Goal: Contribute content: Contribute content

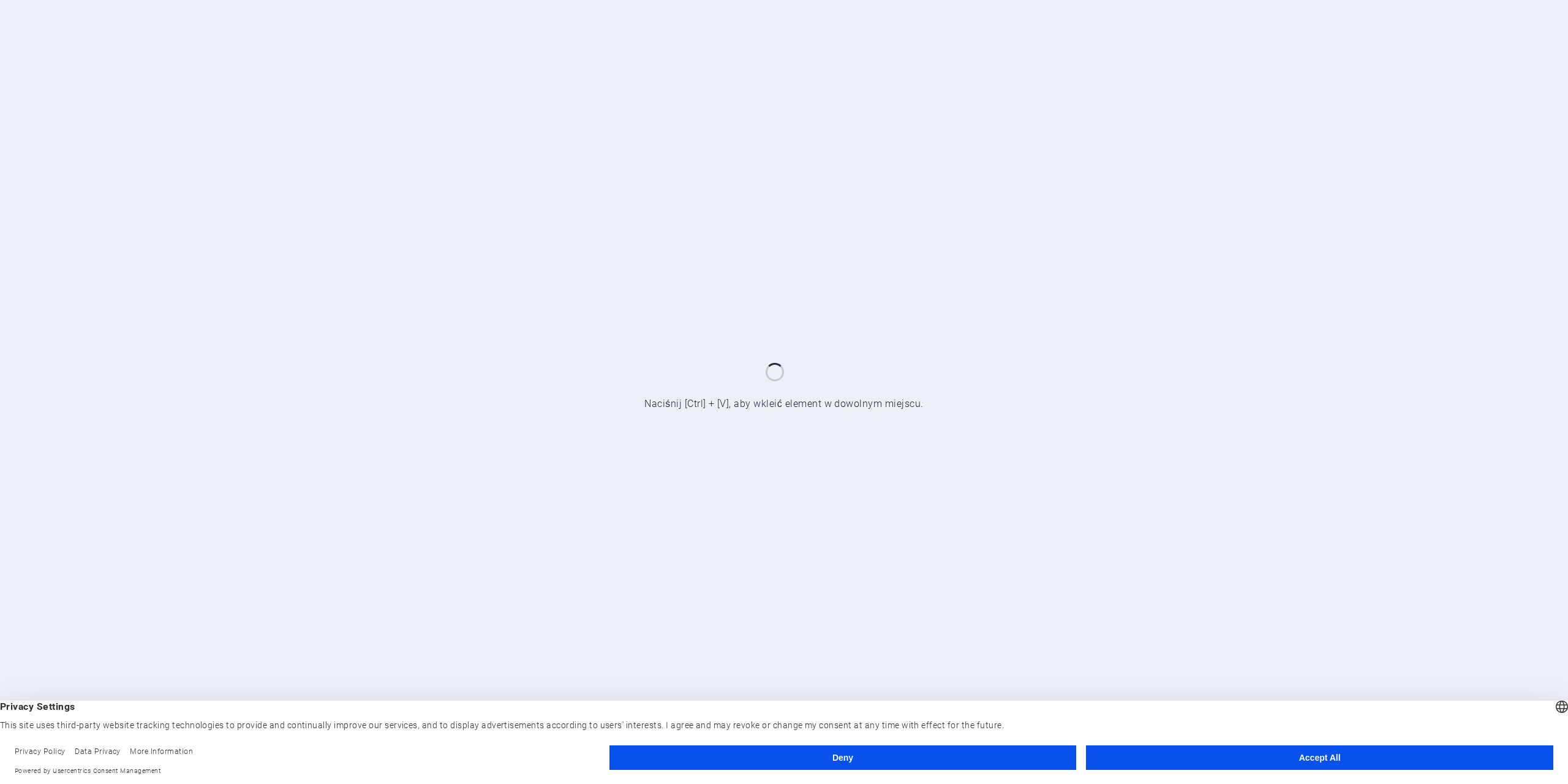
click at [1188, 758] on button "Accept All" at bounding box center [1320, 758] width 468 height 25
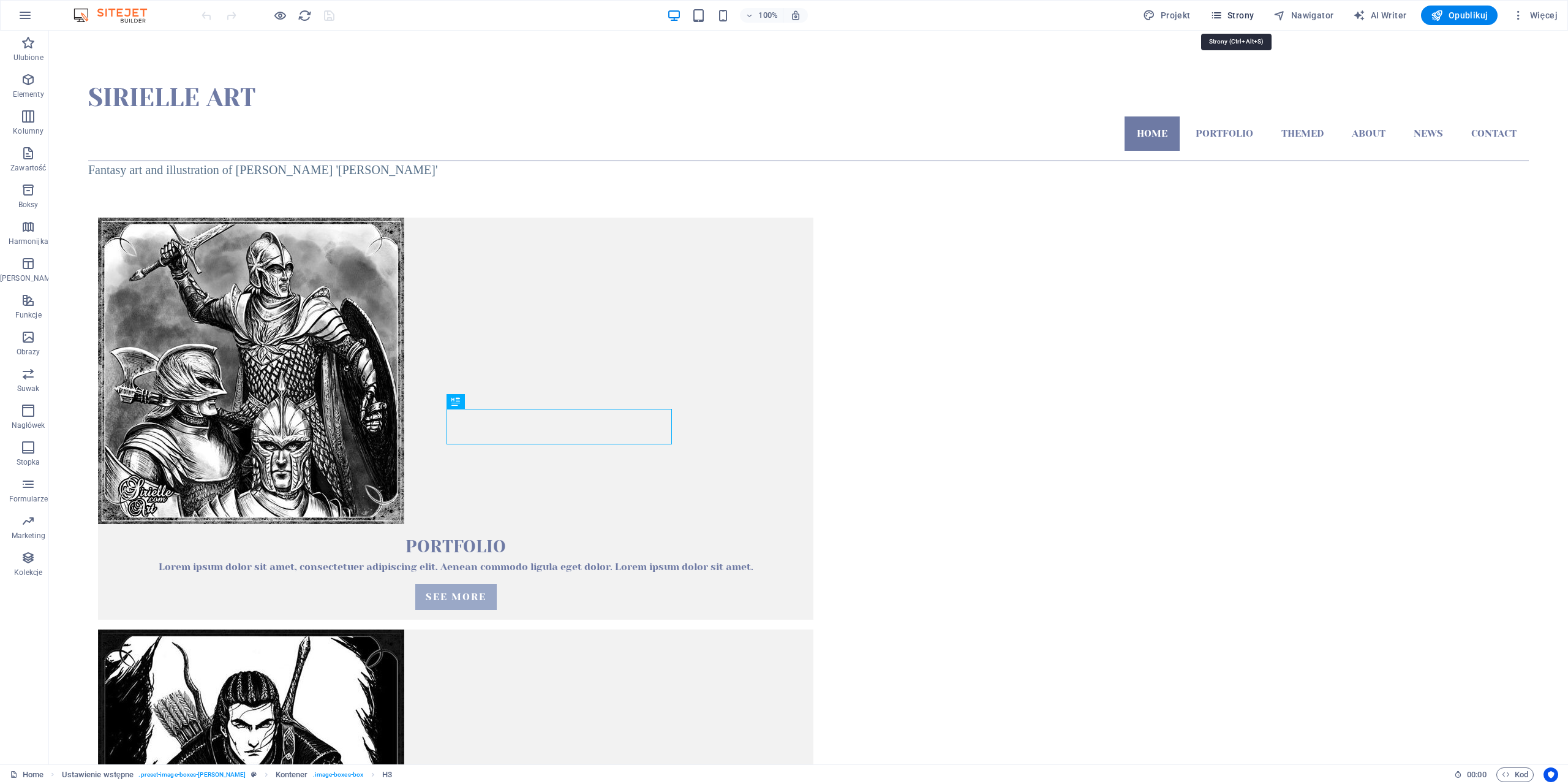
click at [1239, 15] on span "Strony" at bounding box center [1232, 15] width 44 height 12
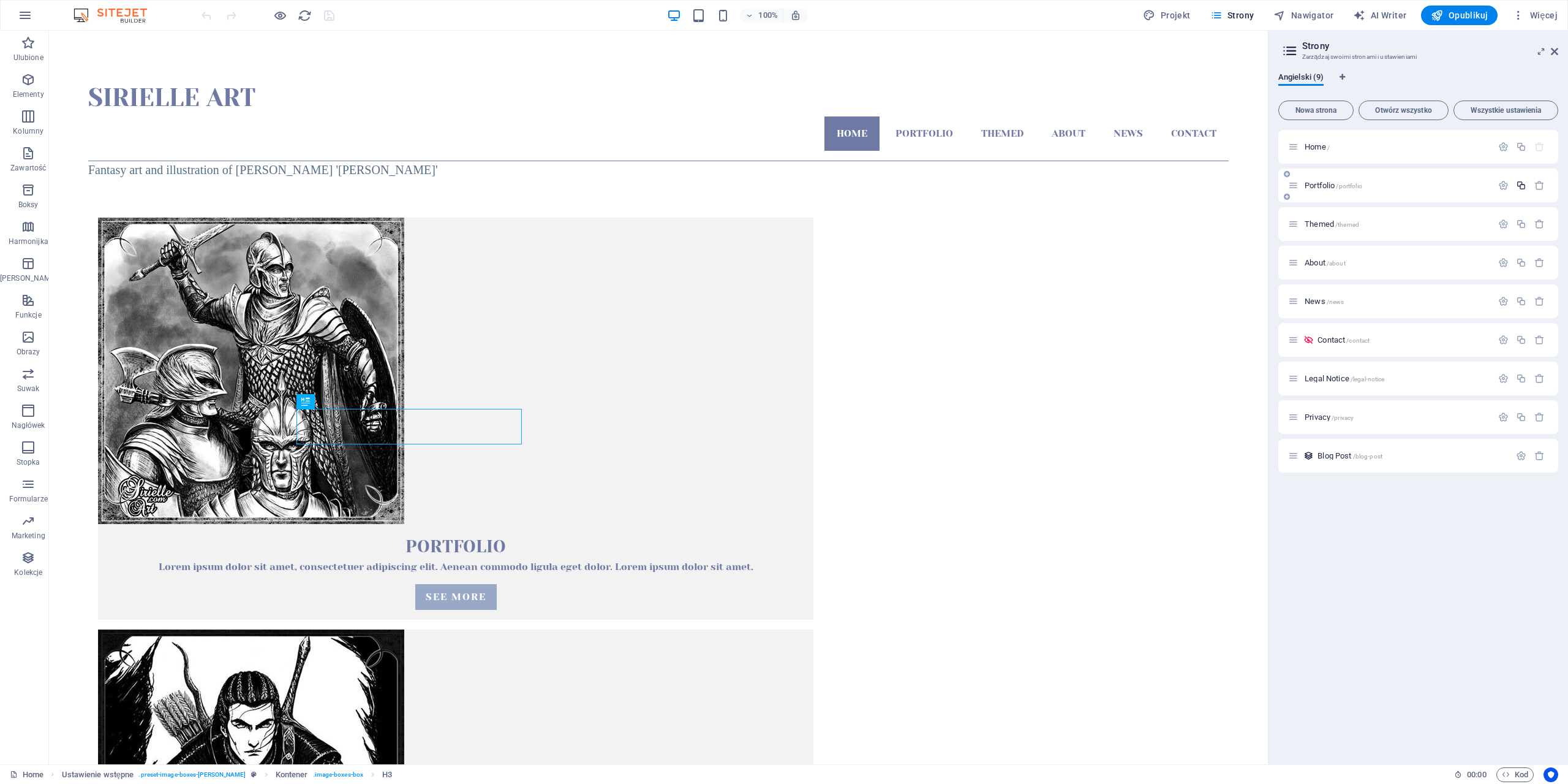
click at [1524, 183] on icon "button" at bounding box center [1521, 185] width 11 height 11
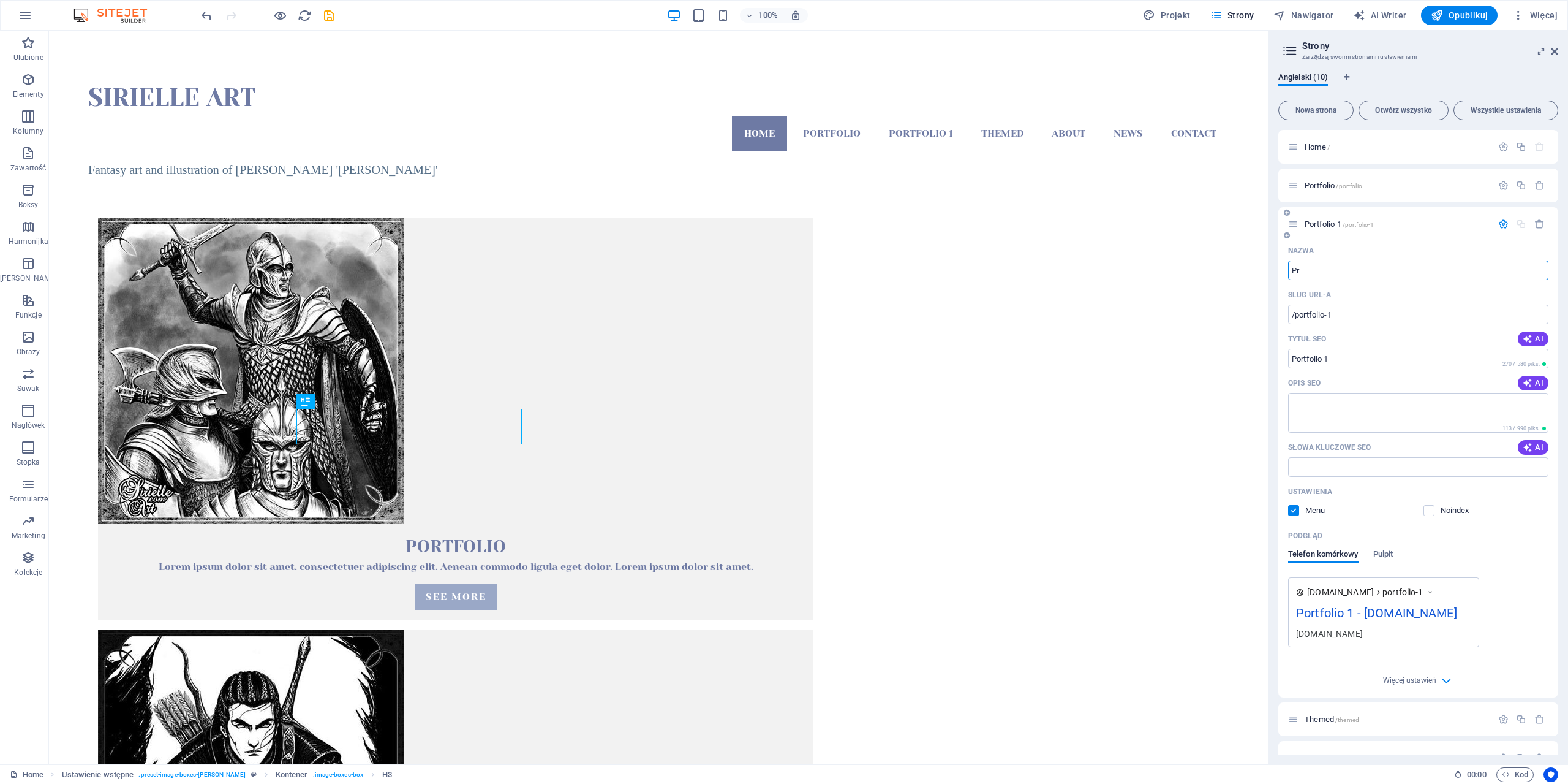
type input "Pri"
type input "/p"
type input "P"
type input "Prints"
type input "/prints"
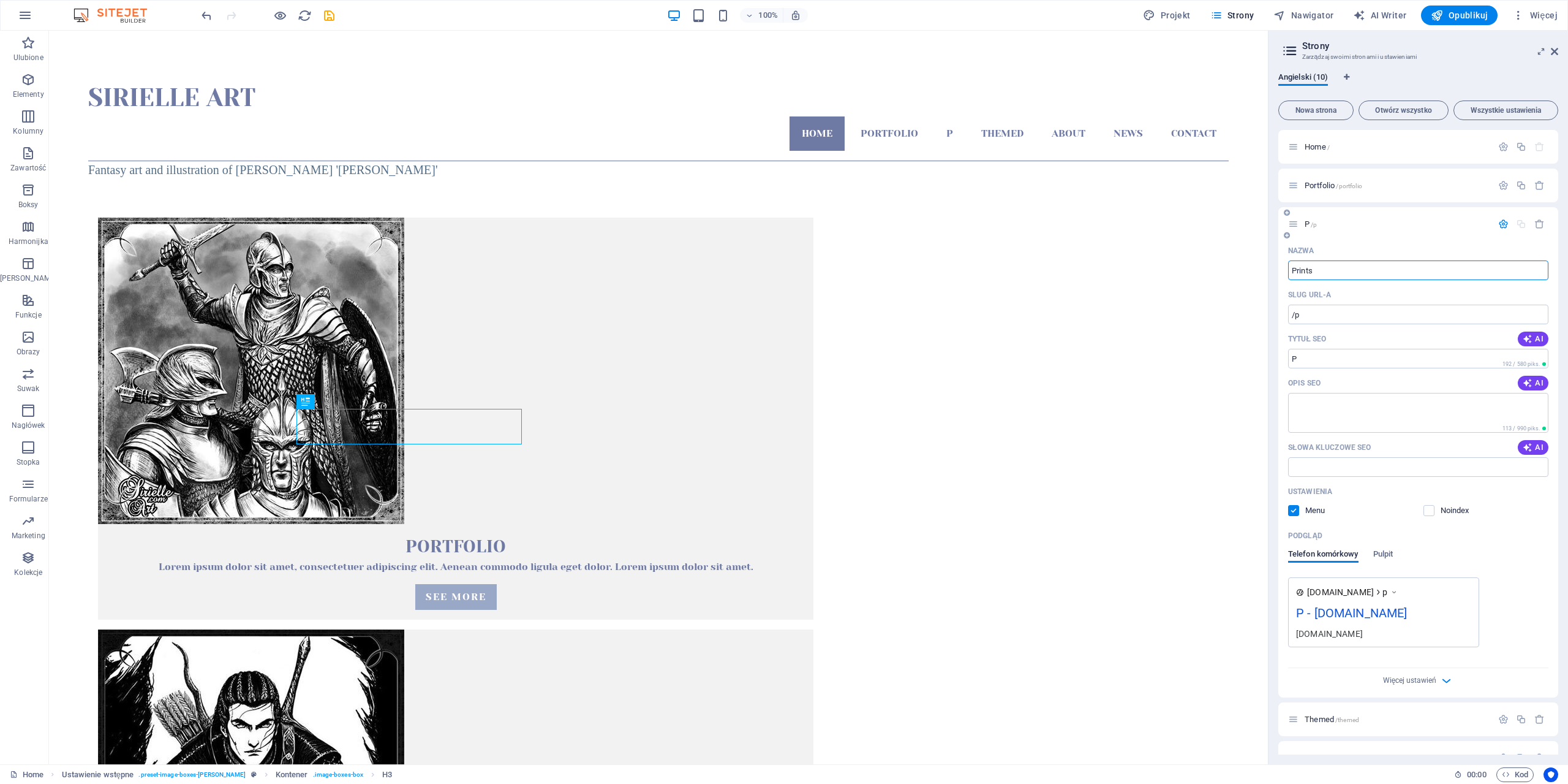
type input "Prints"
click at [1336, 406] on textarea "Opis SEO" at bounding box center [1419, 412] width 261 height 40
type textarea "Prints"
click at [1518, 552] on div "Telefon komórkowy Pulpit" at bounding box center [1419, 561] width 261 height 24
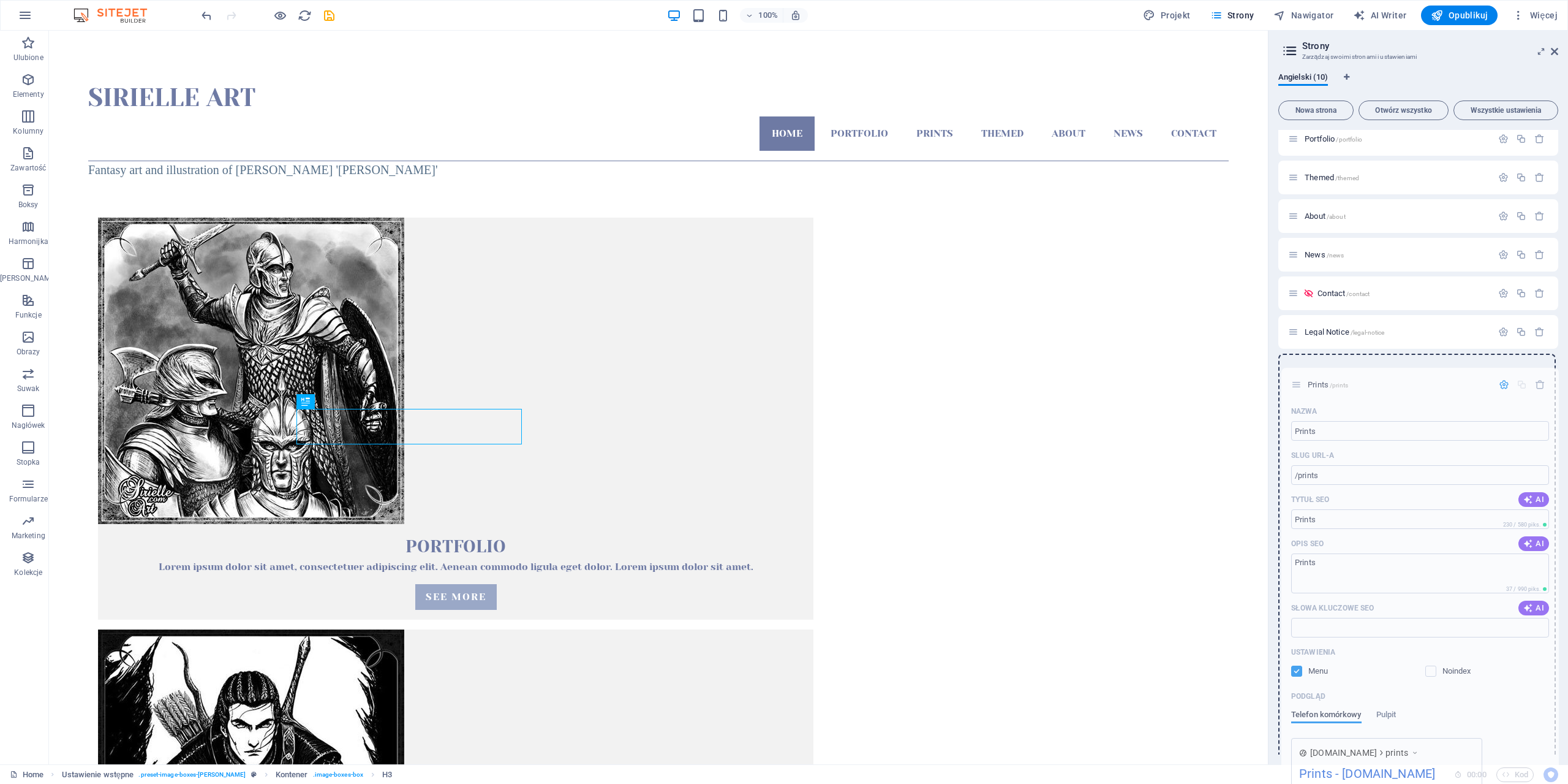
scroll to position [48, 0]
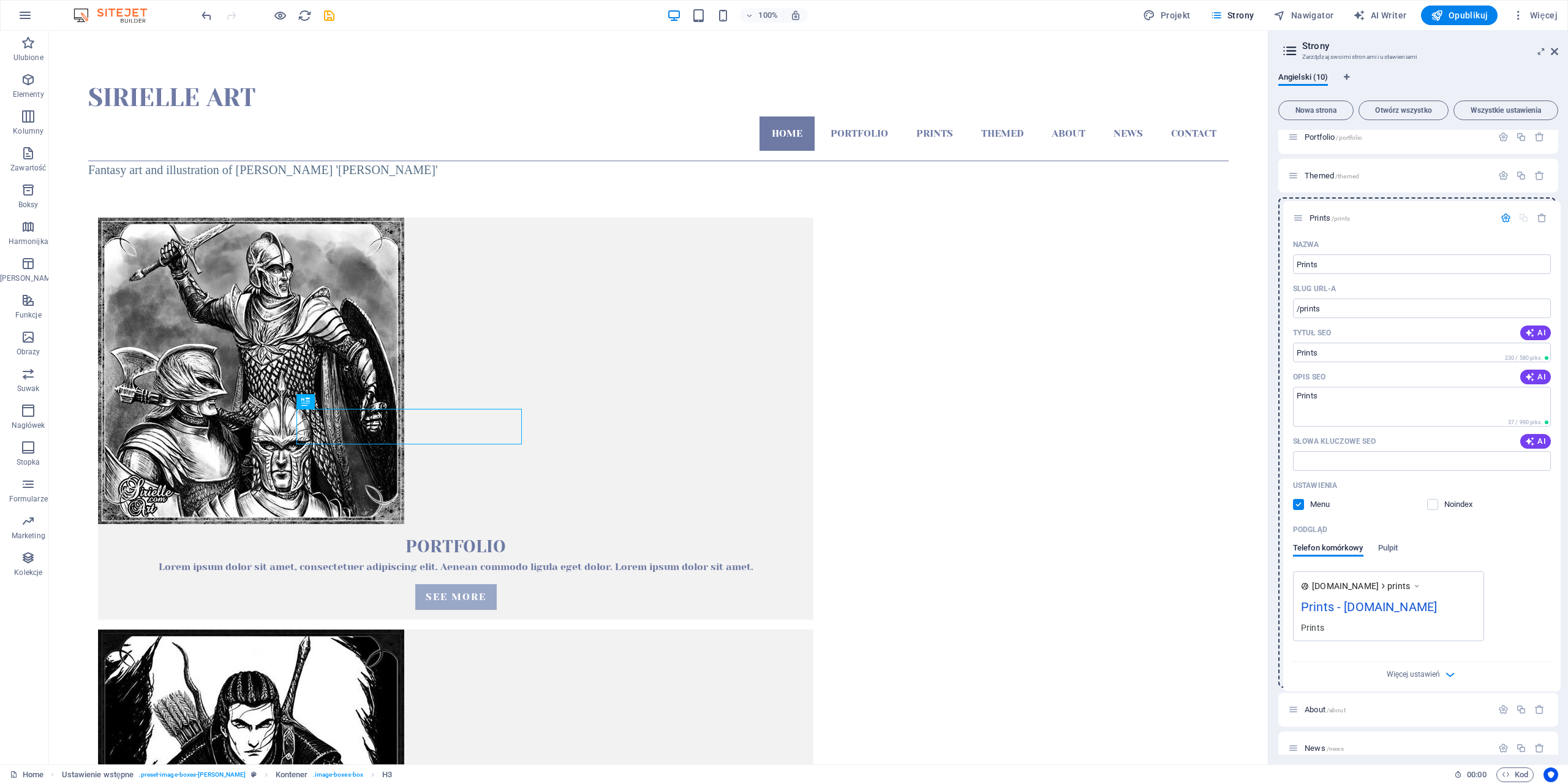
click at [1297, 219] on div "Home / Portfolio /portfolio Prints /prints Nazwa Prints ​ Slug URL-a /prints ​ …" at bounding box center [1418, 500] width 279 height 838
click at [1338, 212] on span "/prints" at bounding box center [1336, 215] width 19 height 7
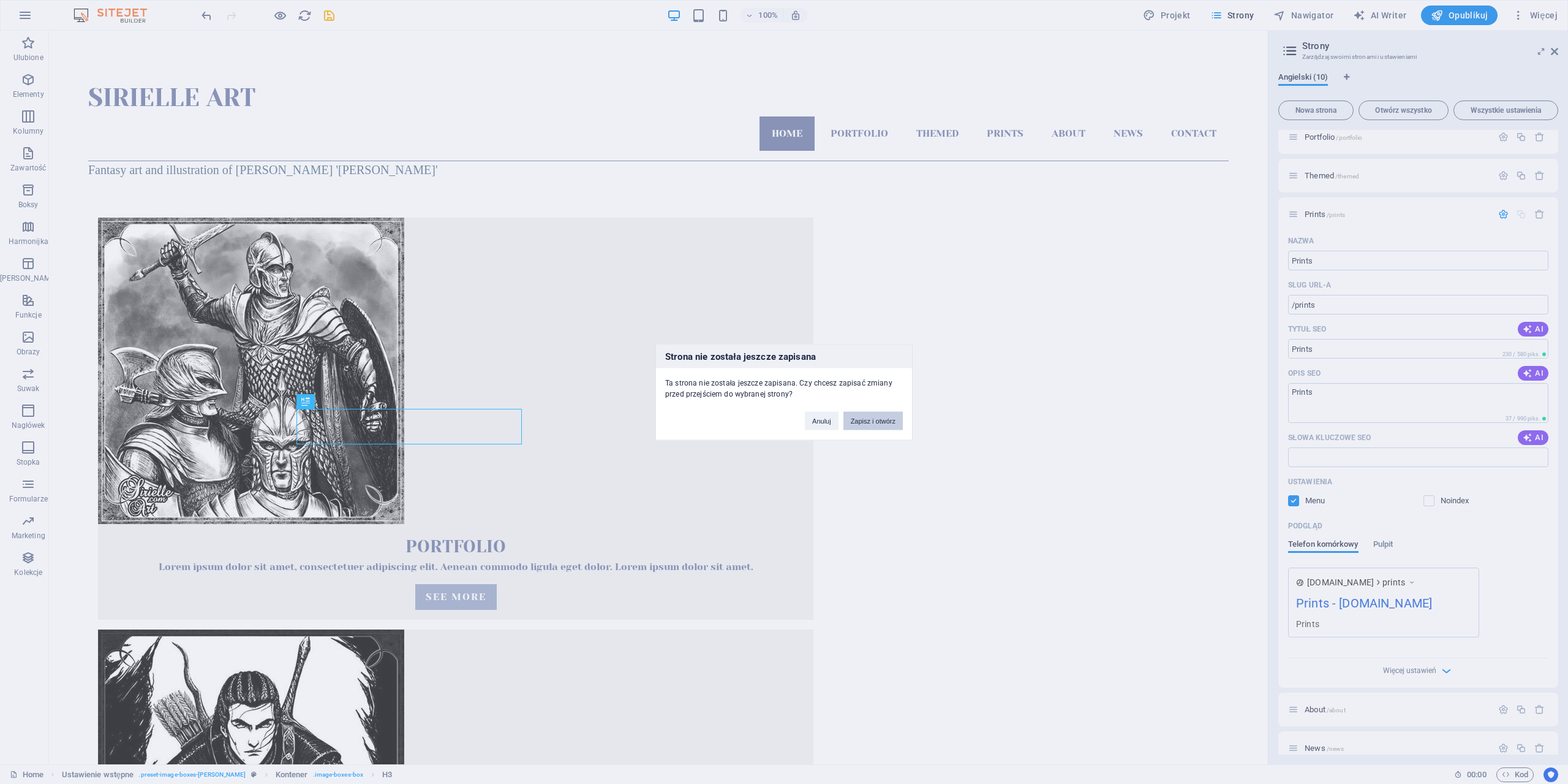
drag, startPoint x: 880, startPoint y: 417, endPoint x: 1079, endPoint y: 370, distance: 204.5
click at [880, 417] on button "Zapisz i otwórz" at bounding box center [873, 420] width 60 height 19
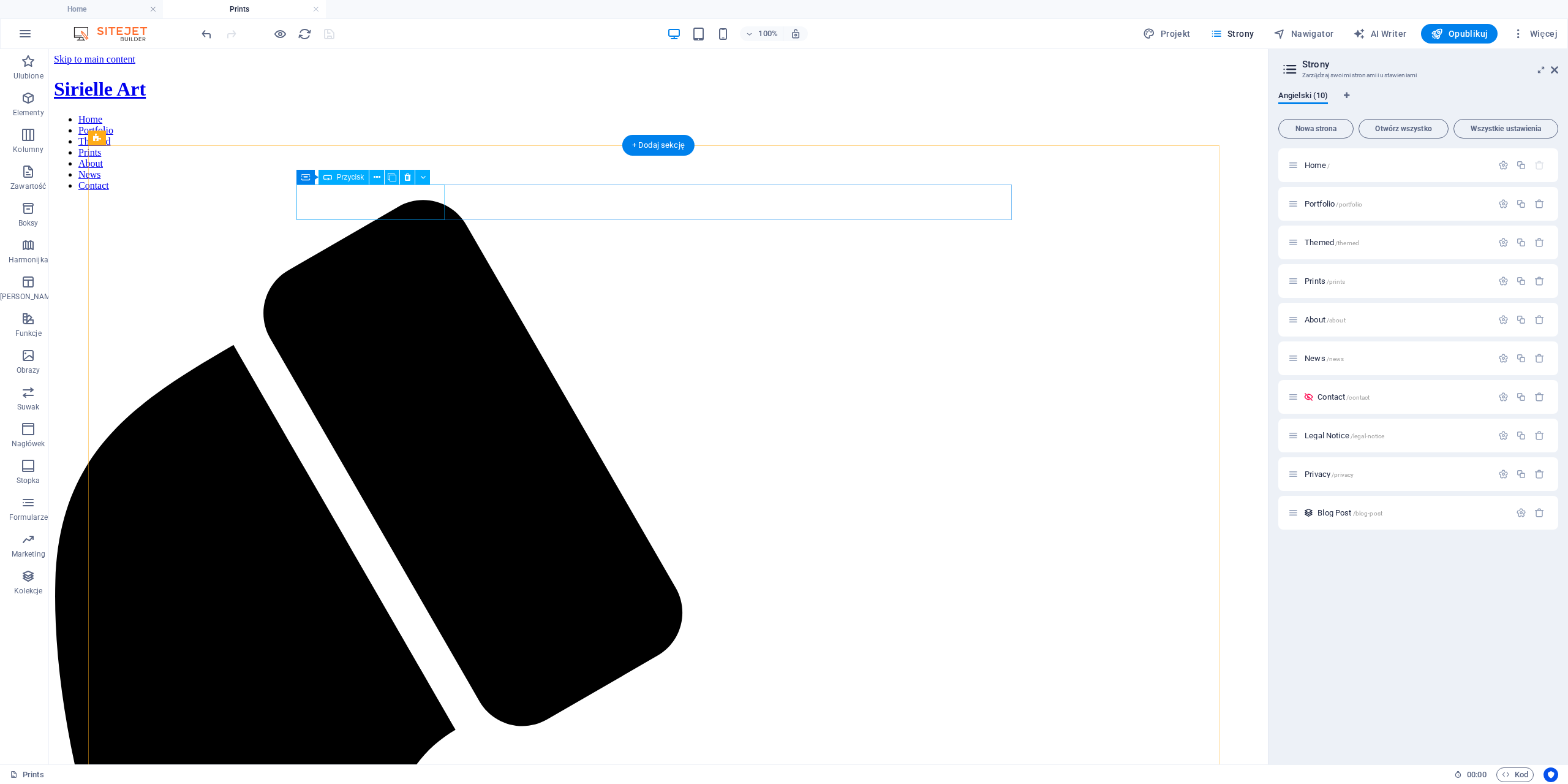
scroll to position [0, 0]
click at [407, 181] on icon at bounding box center [407, 177] width 7 height 13
click at [188, 141] on button at bounding box center [184, 137] width 15 height 15
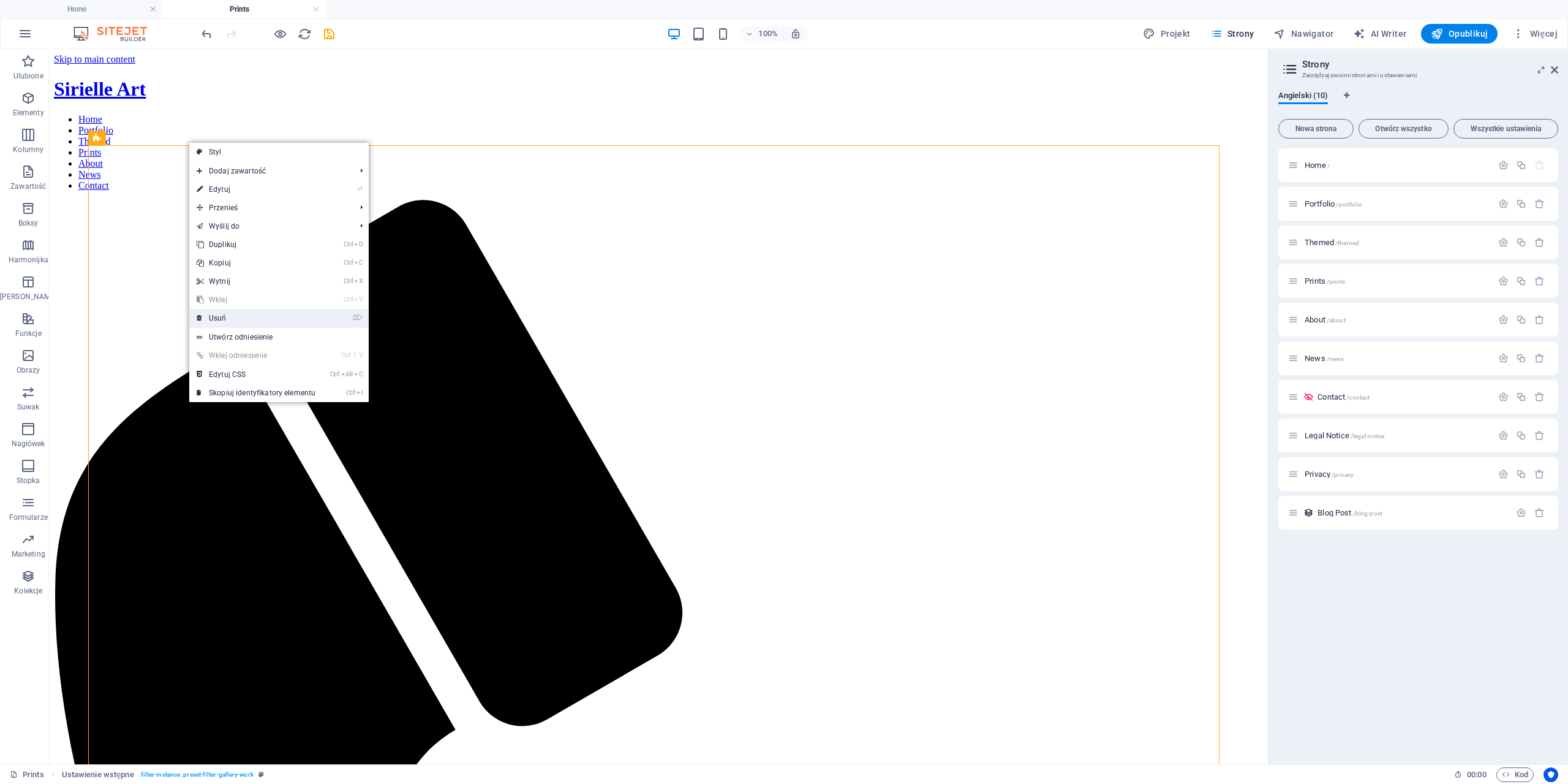
click at [234, 314] on link "⌦ Usuń" at bounding box center [256, 318] width 133 height 19
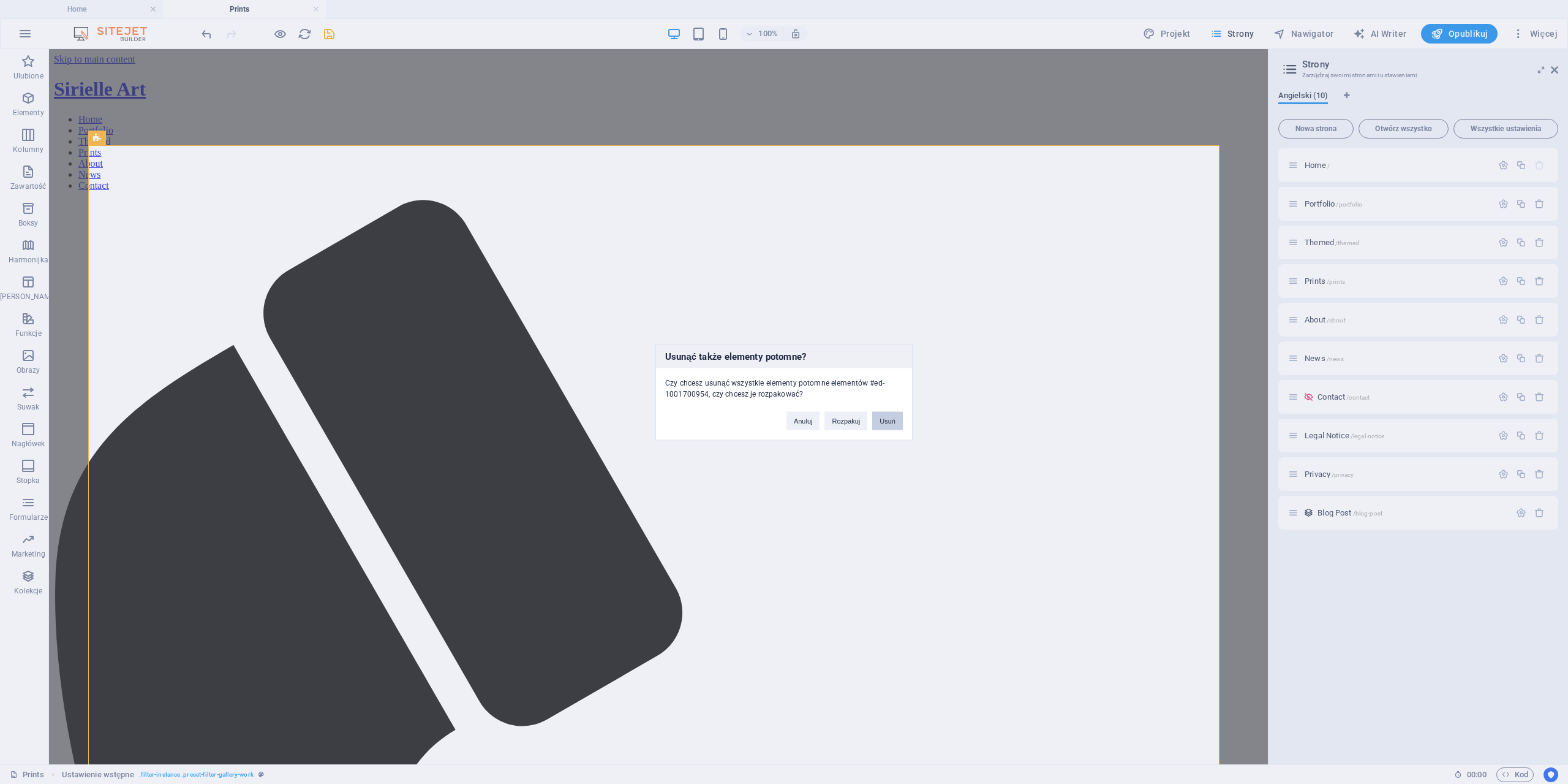
click at [882, 422] on button "Usuń" at bounding box center [887, 420] width 30 height 19
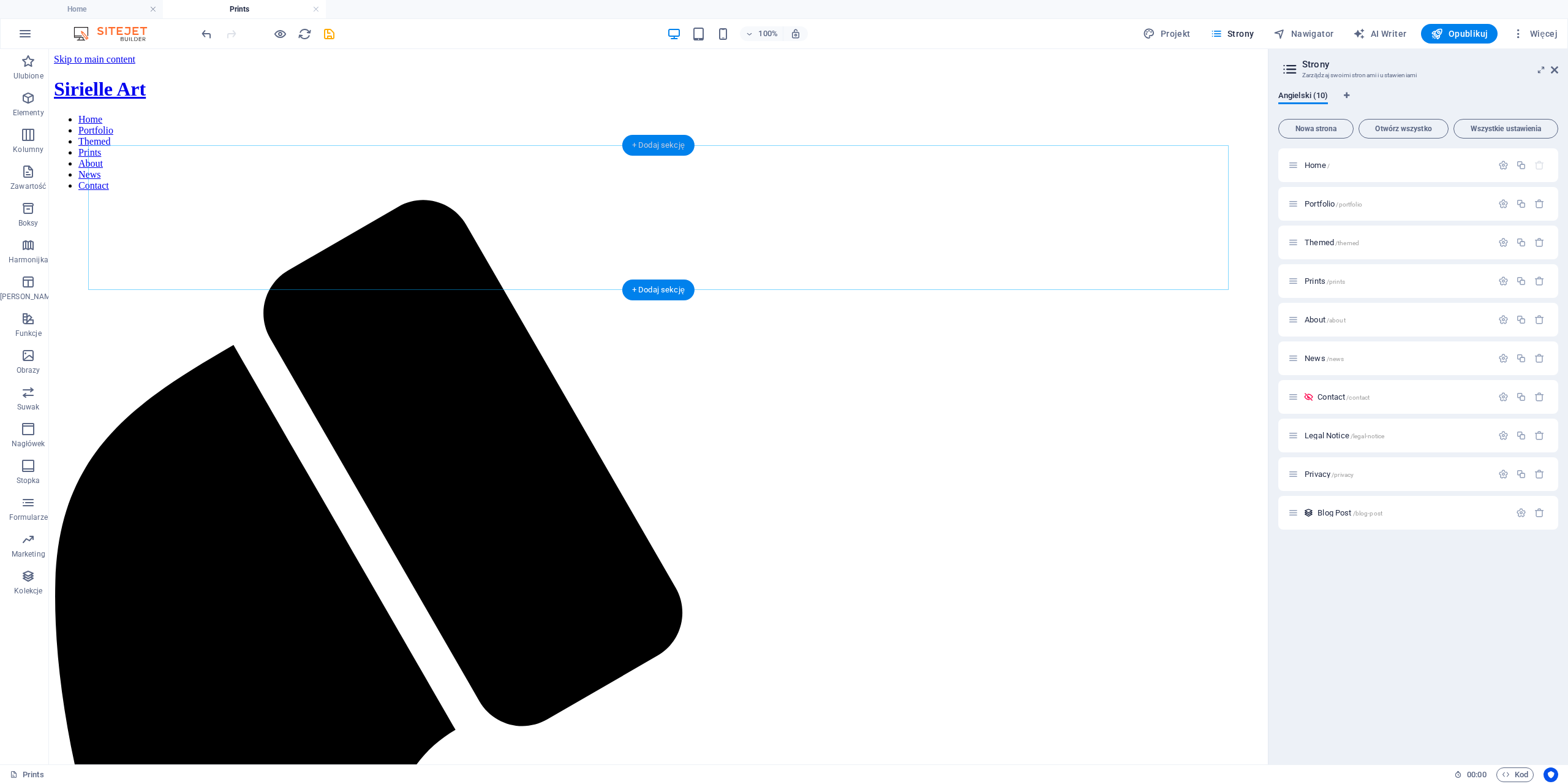
click at [674, 146] on div "+ Dodaj sekcję" at bounding box center [659, 144] width 73 height 21
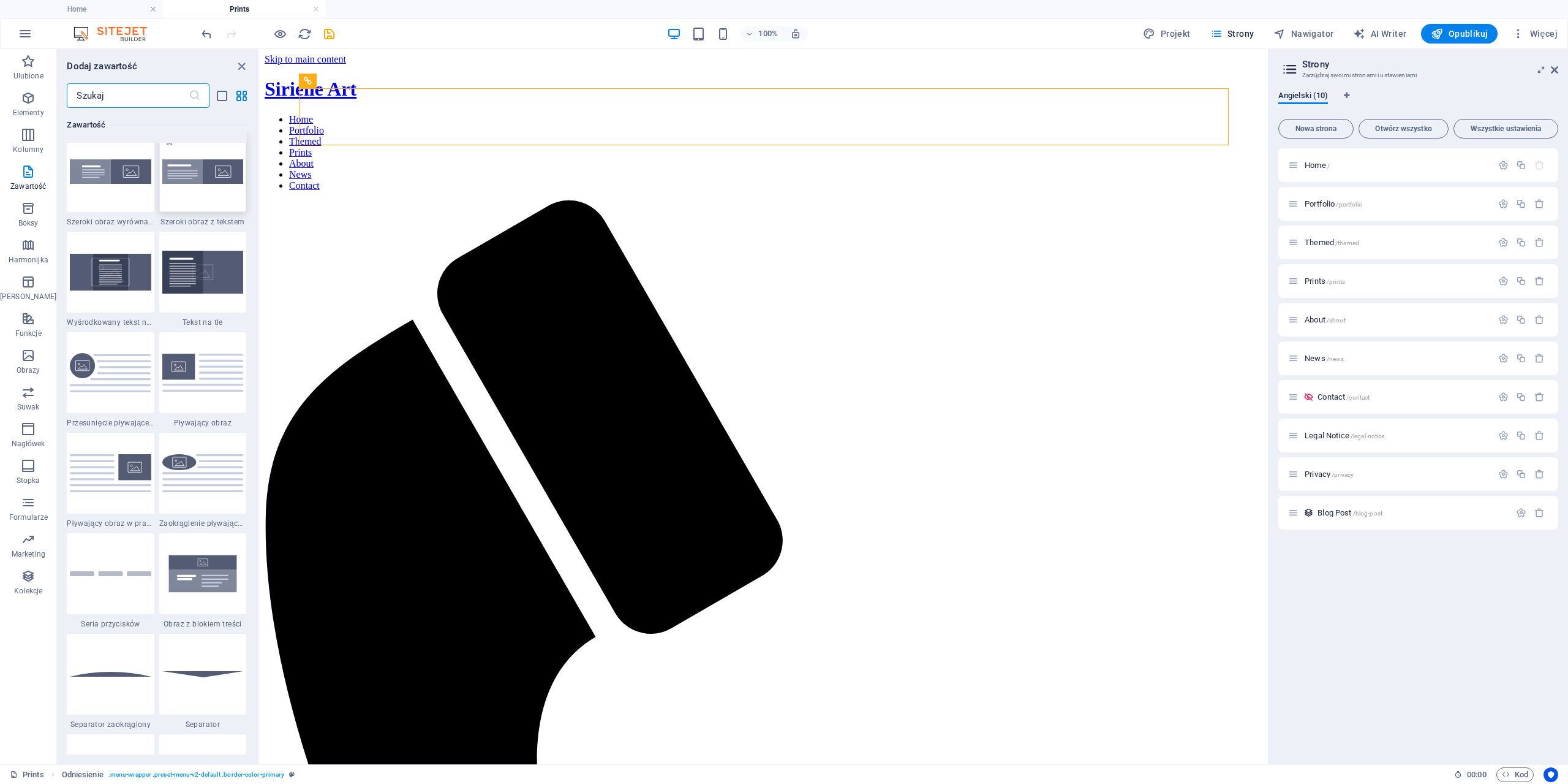
scroll to position [2513, 0]
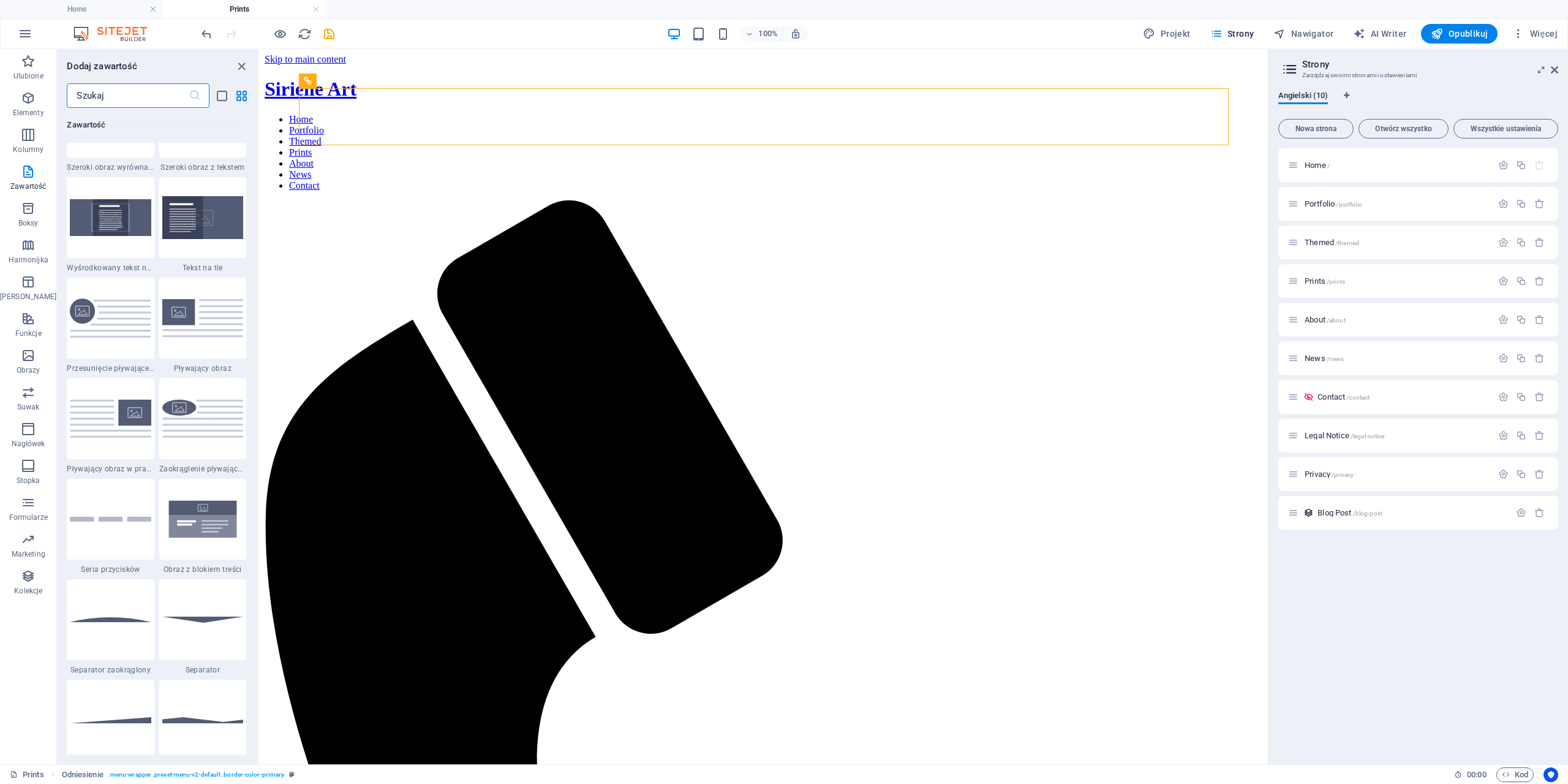
click at [131, 94] on input "text" at bounding box center [127, 95] width 122 height 25
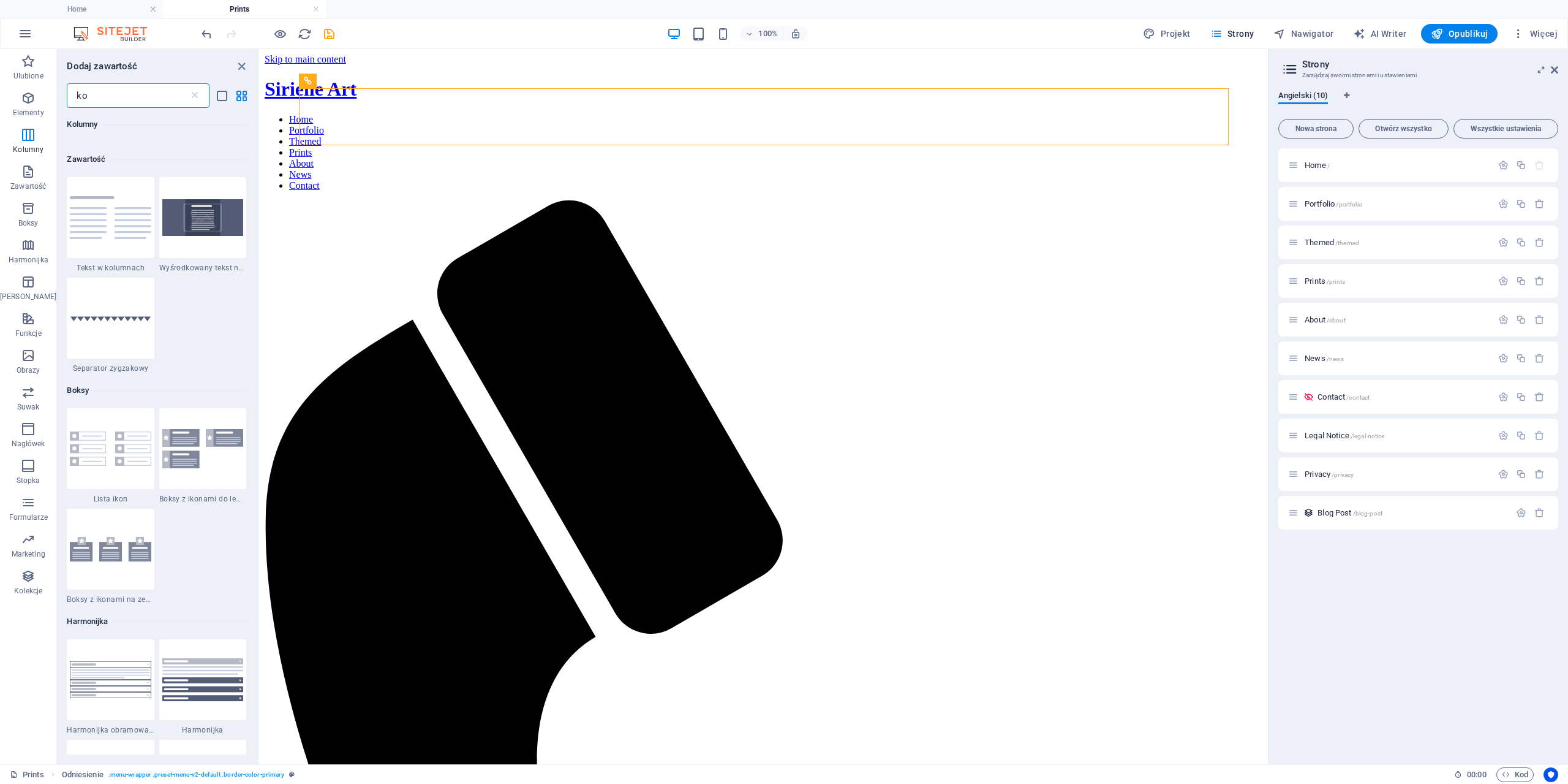
type input "kod"
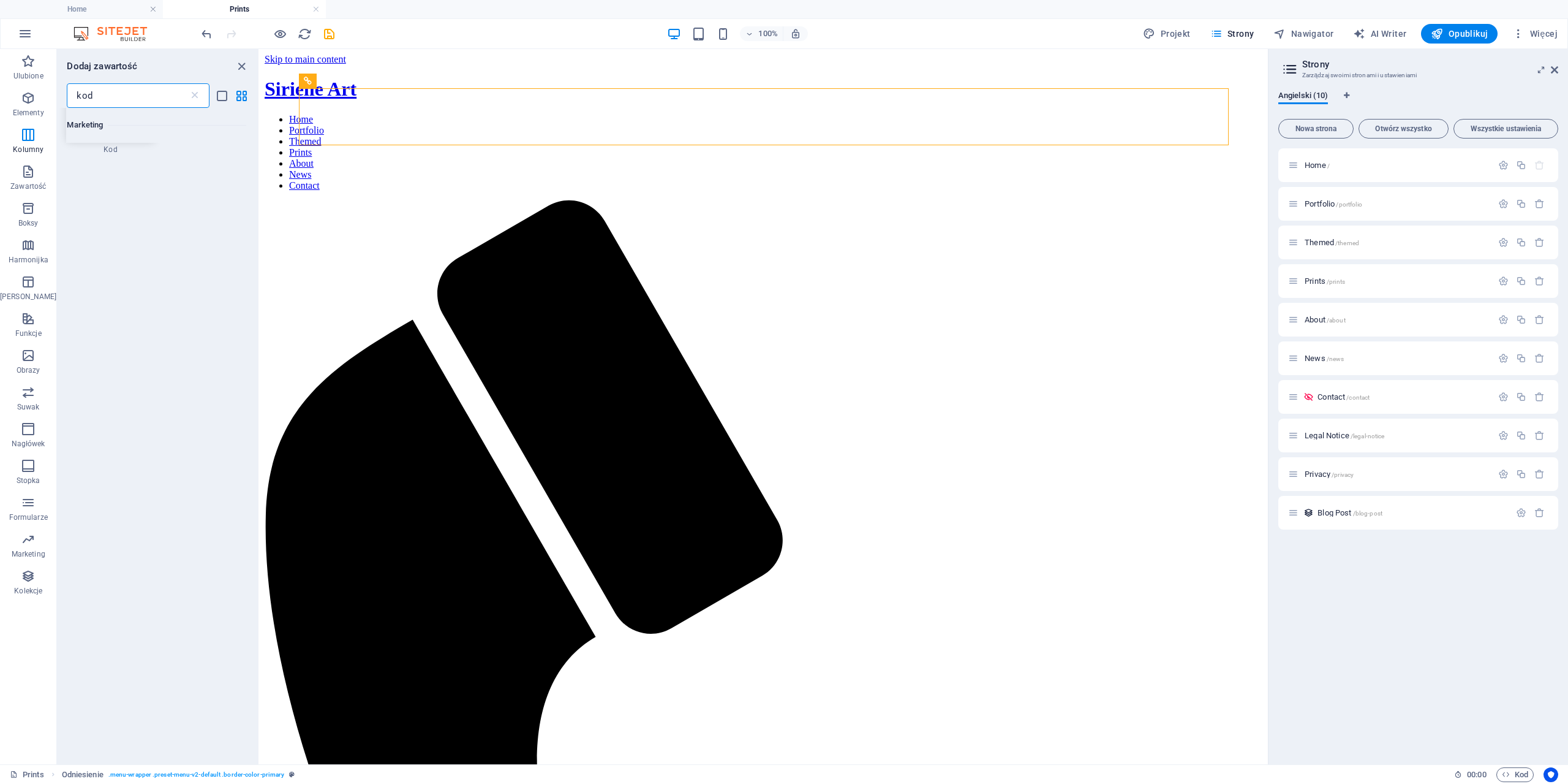
scroll to position [84, 0]
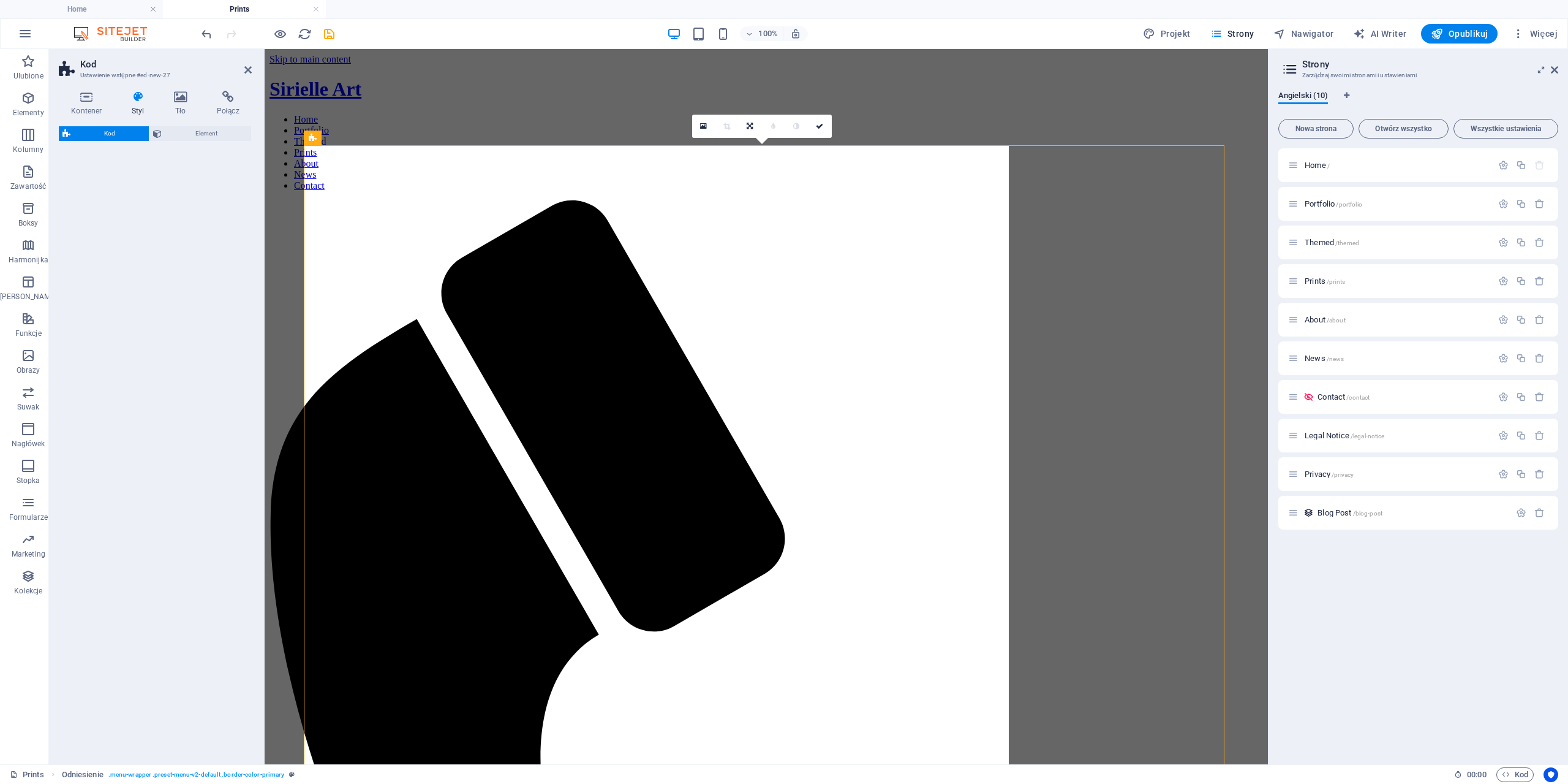
select select "%"
select select "rem"
select select "px"
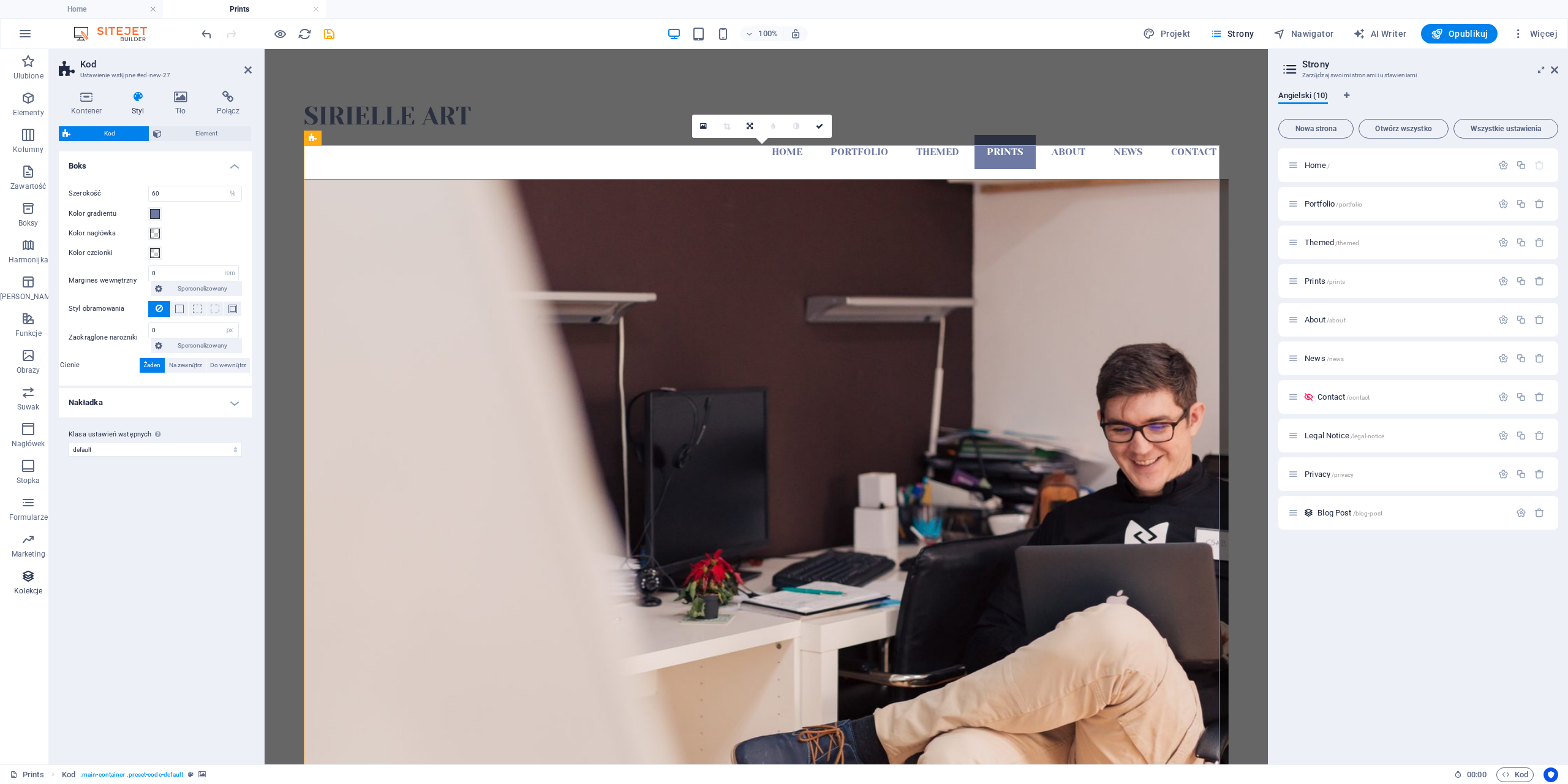
click at [17, 586] on p "Kolekcje" at bounding box center [27, 591] width 28 height 10
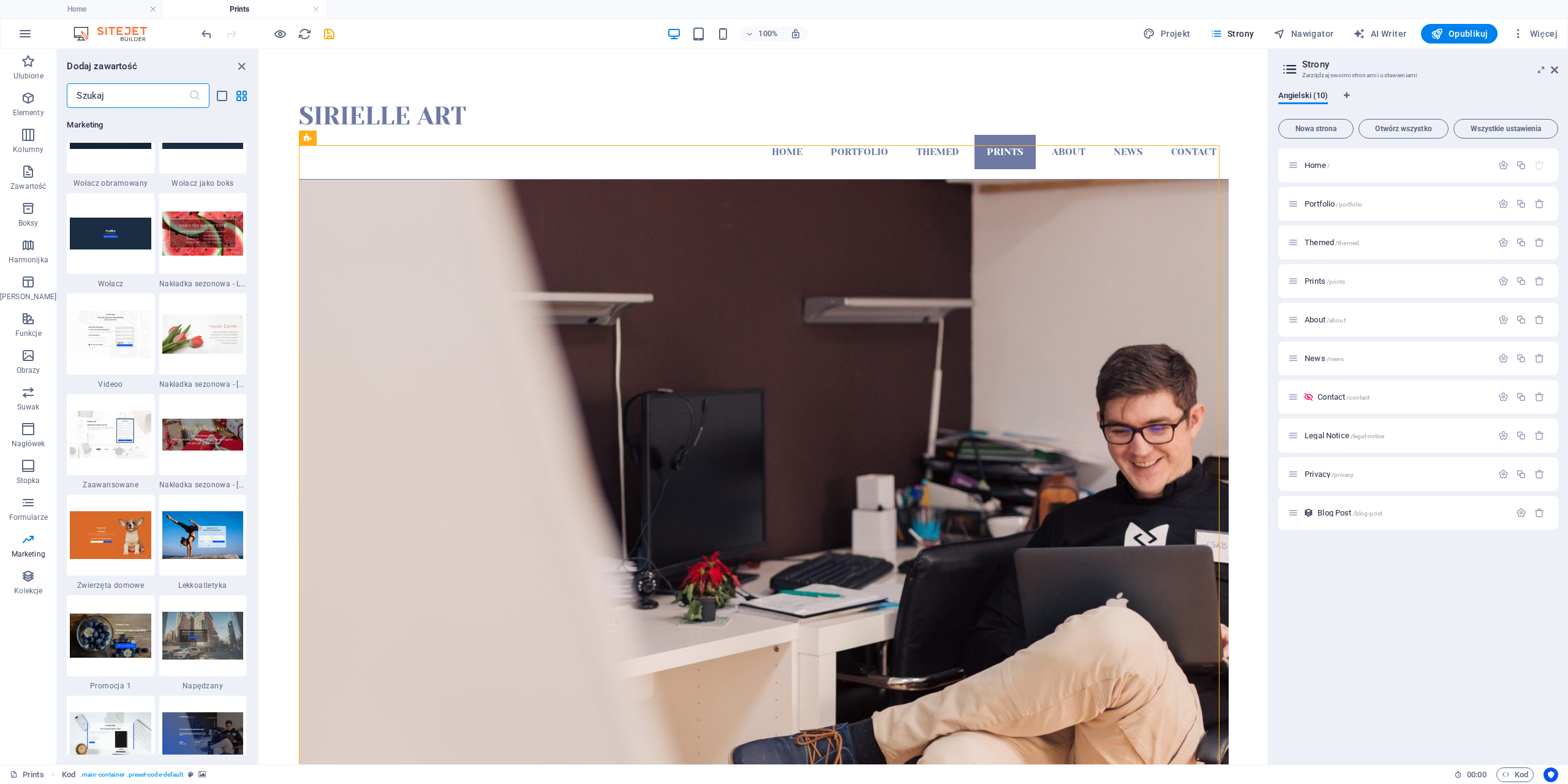
scroll to position [10057, 0]
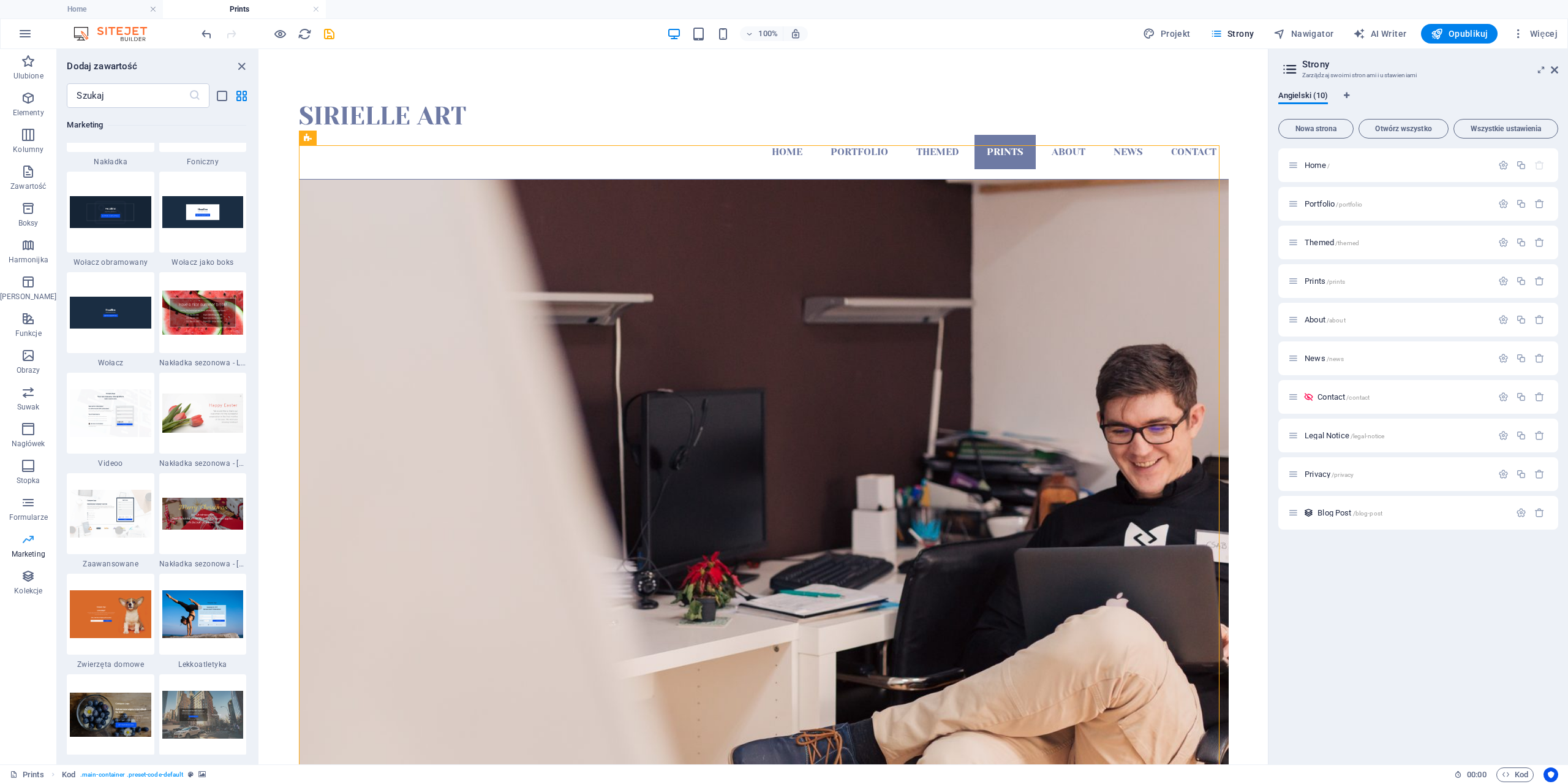
click at [22, 540] on icon "button" at bounding box center [27, 539] width 15 height 15
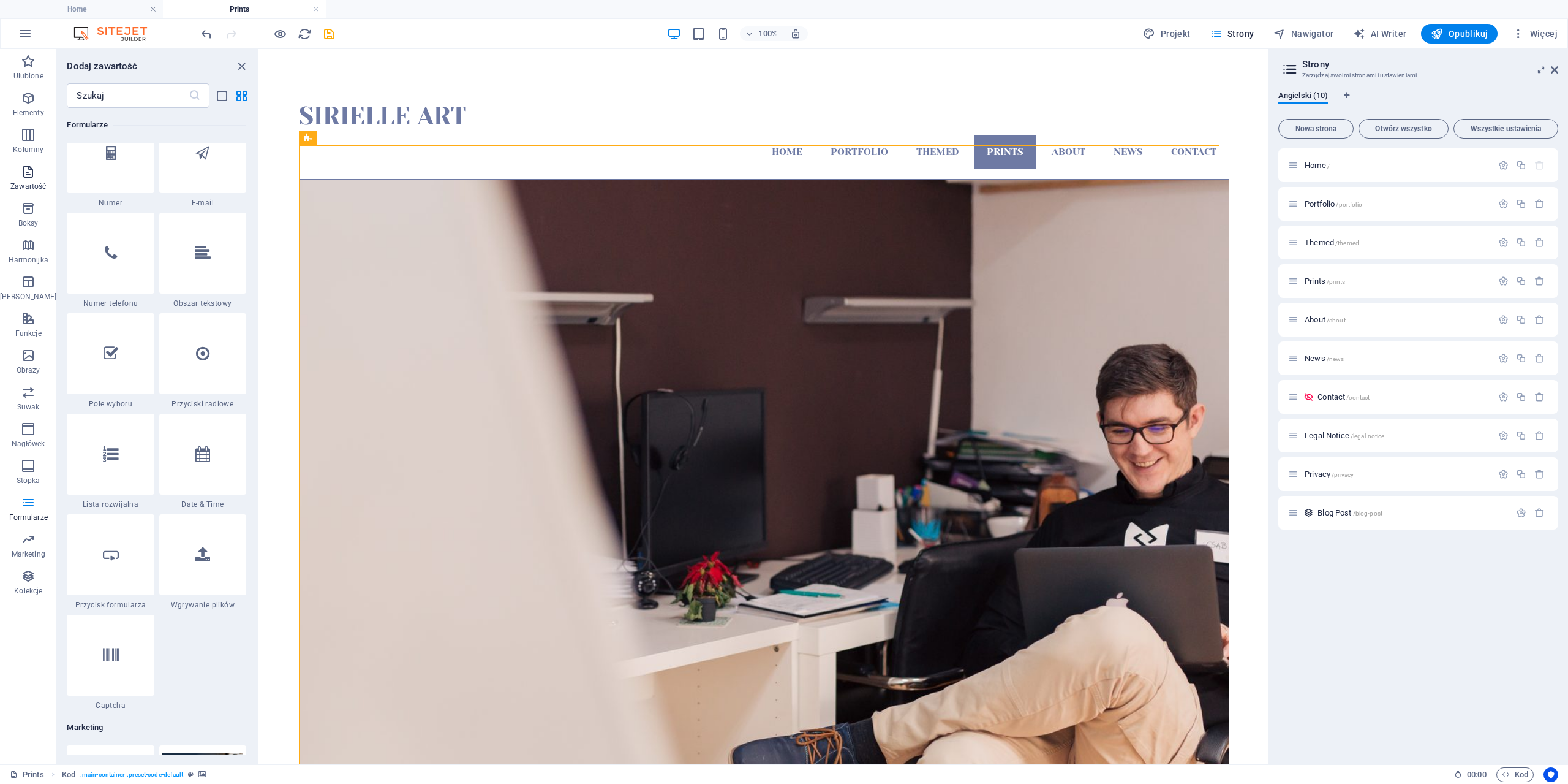
click at [13, 178] on span "Zawartość" at bounding box center [27, 179] width 56 height 29
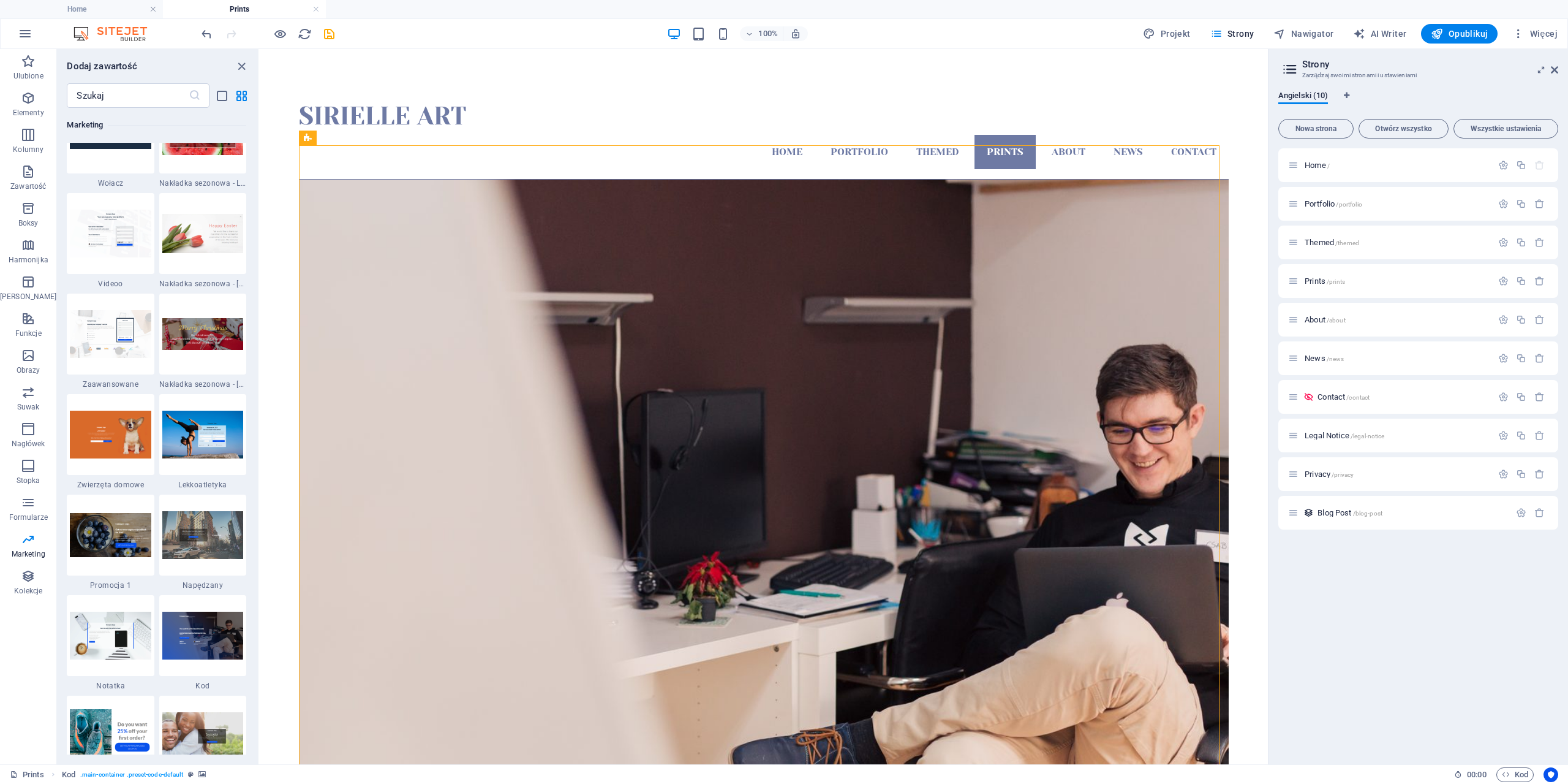
scroll to position [9746, 0]
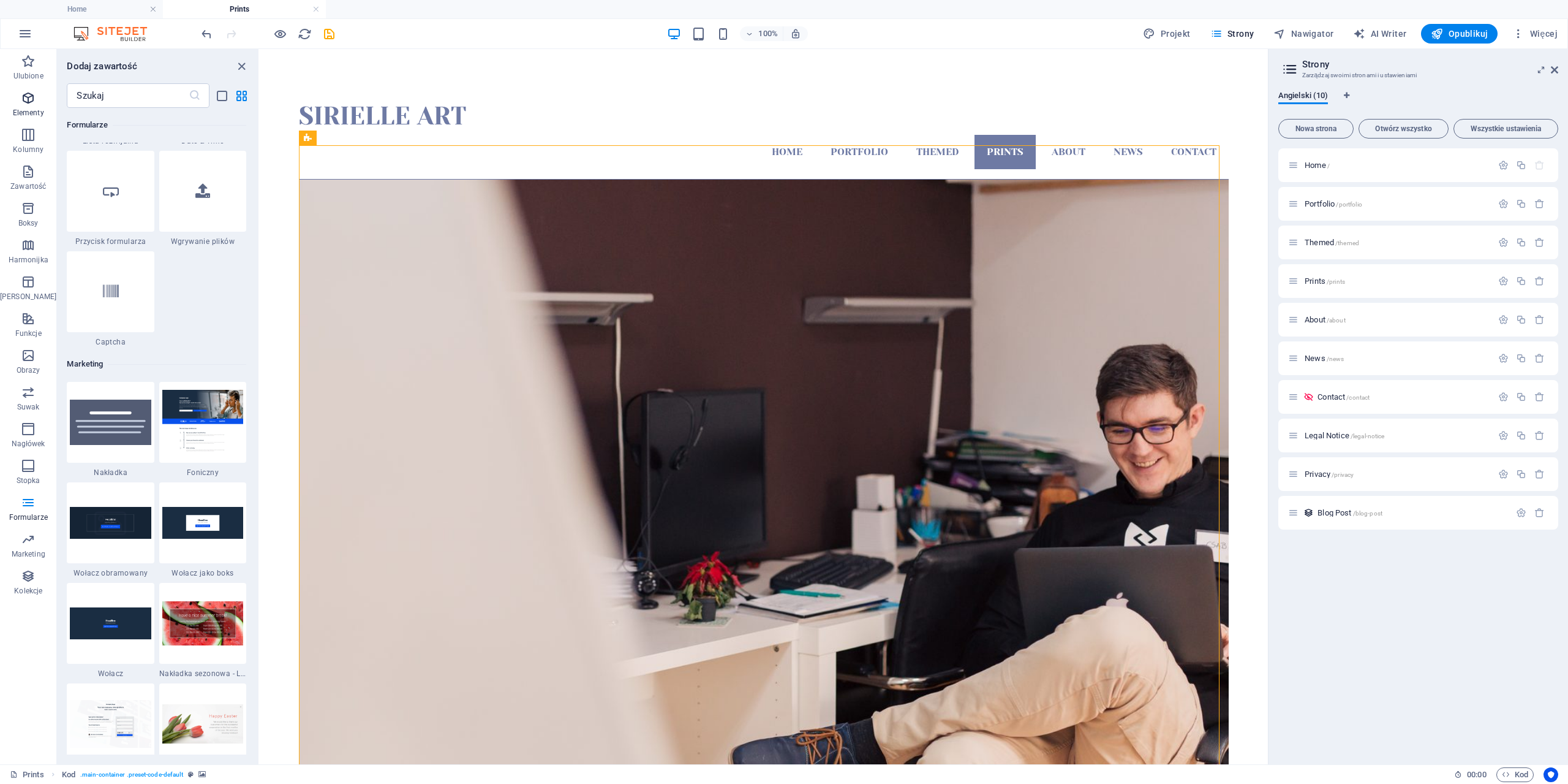
click at [30, 101] on icon "button" at bounding box center [27, 97] width 15 height 15
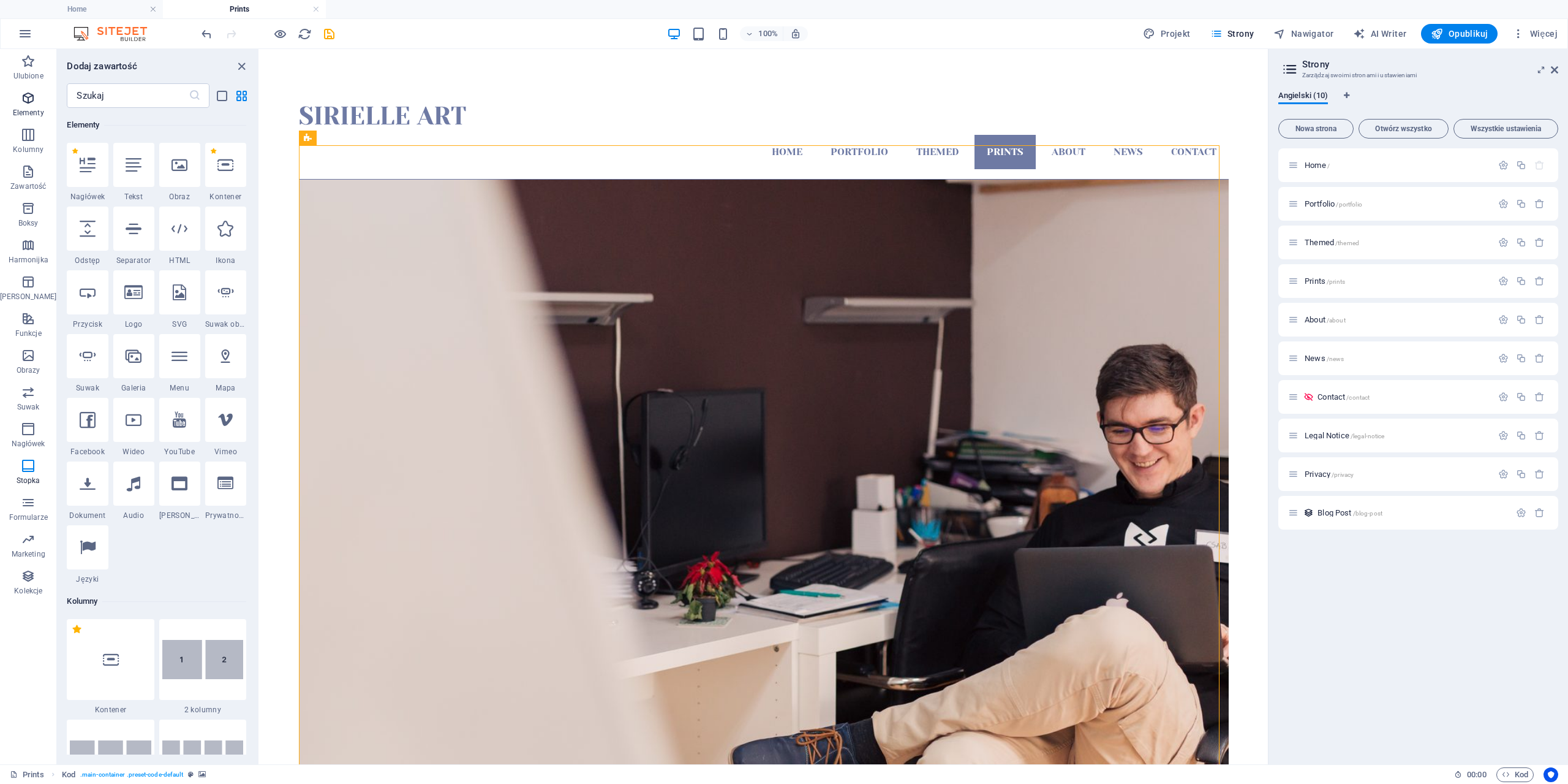
scroll to position [131, 0]
click at [178, 236] on div at bounding box center [179, 229] width 41 height 44
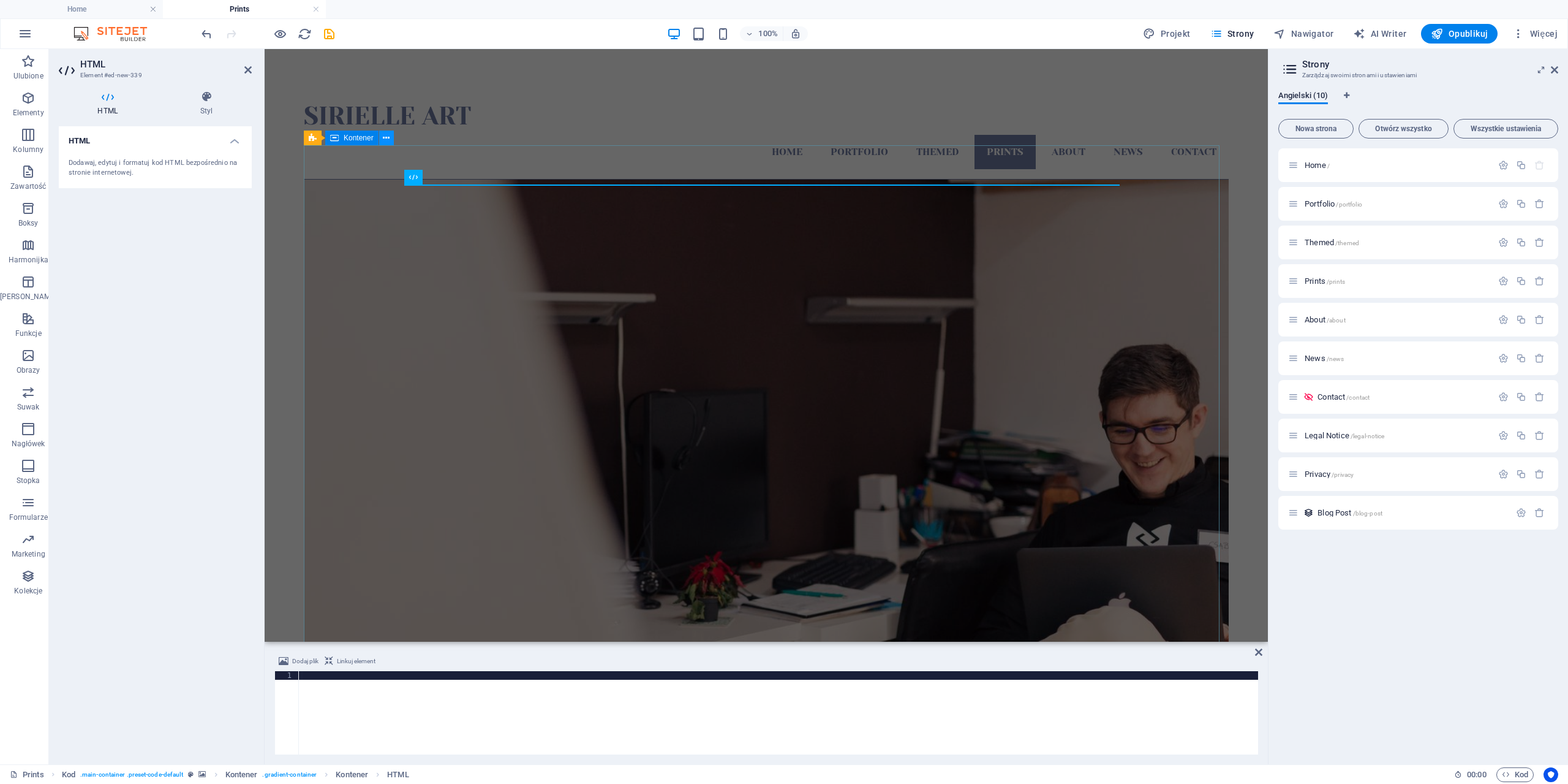
click at [388, 143] on icon at bounding box center [385, 137] width 7 height 13
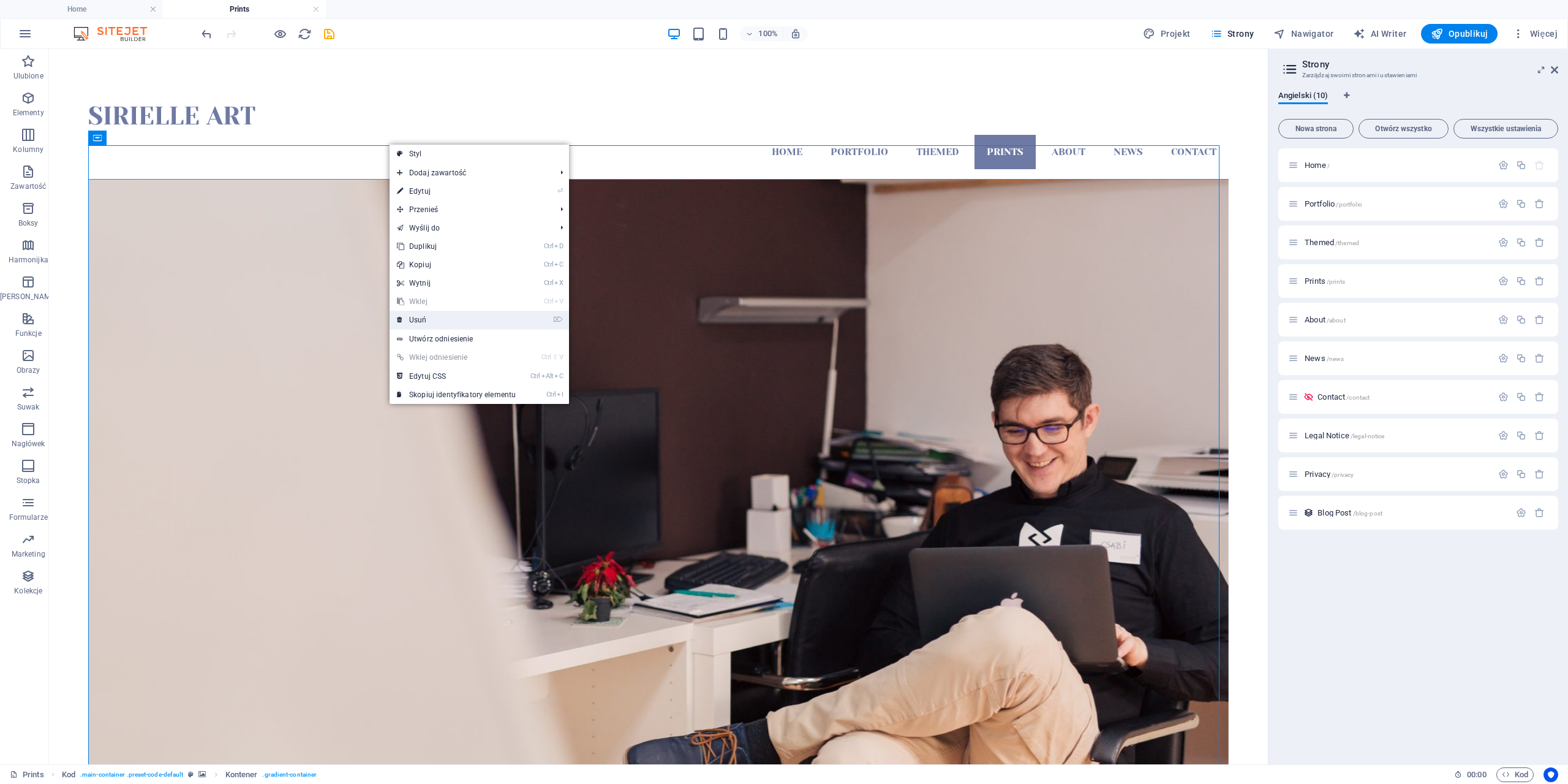
click at [438, 327] on link "⌦ Usuń" at bounding box center [456, 320] width 133 height 19
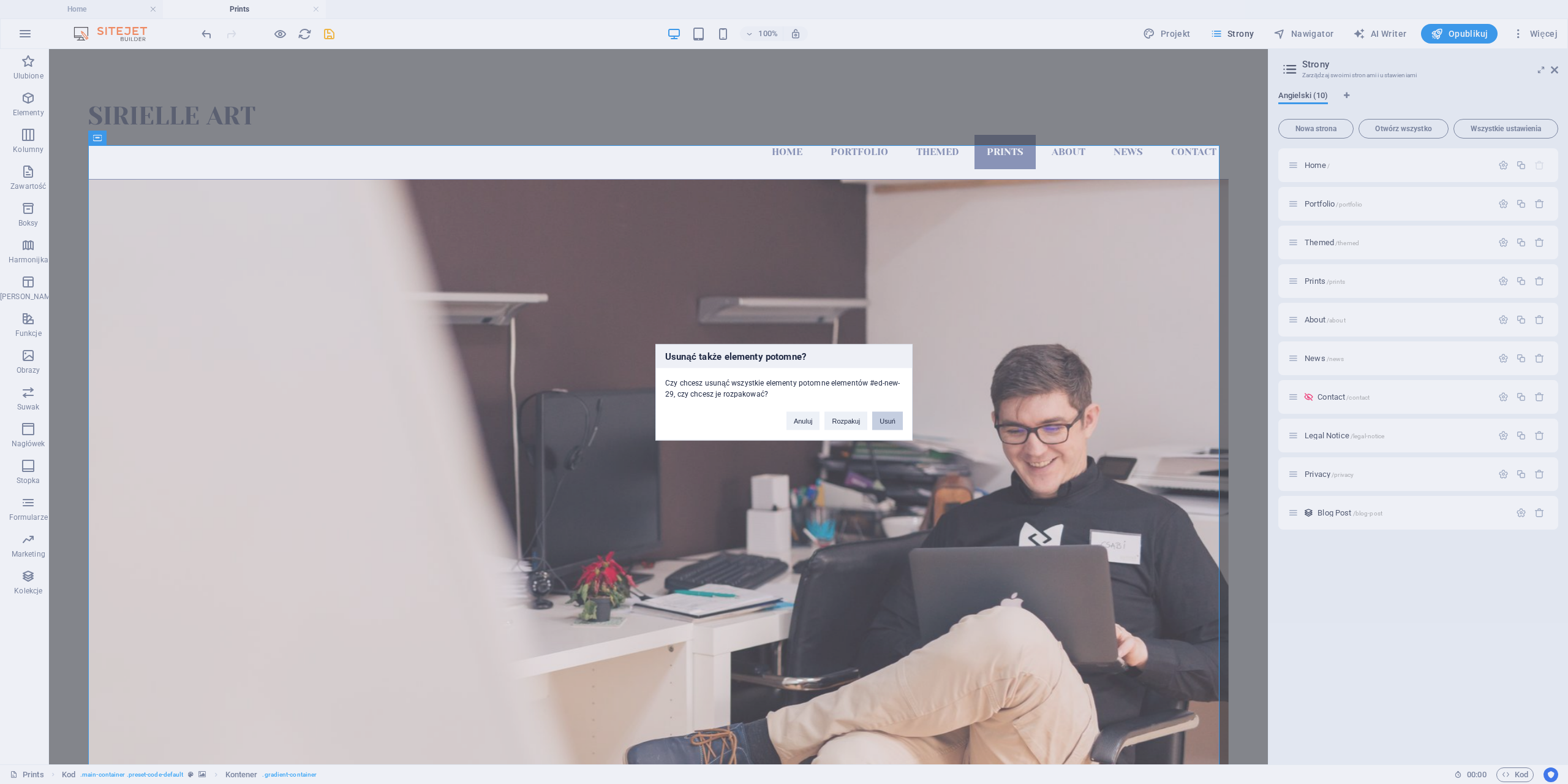
click at [890, 423] on button "Usuń" at bounding box center [887, 420] width 30 height 19
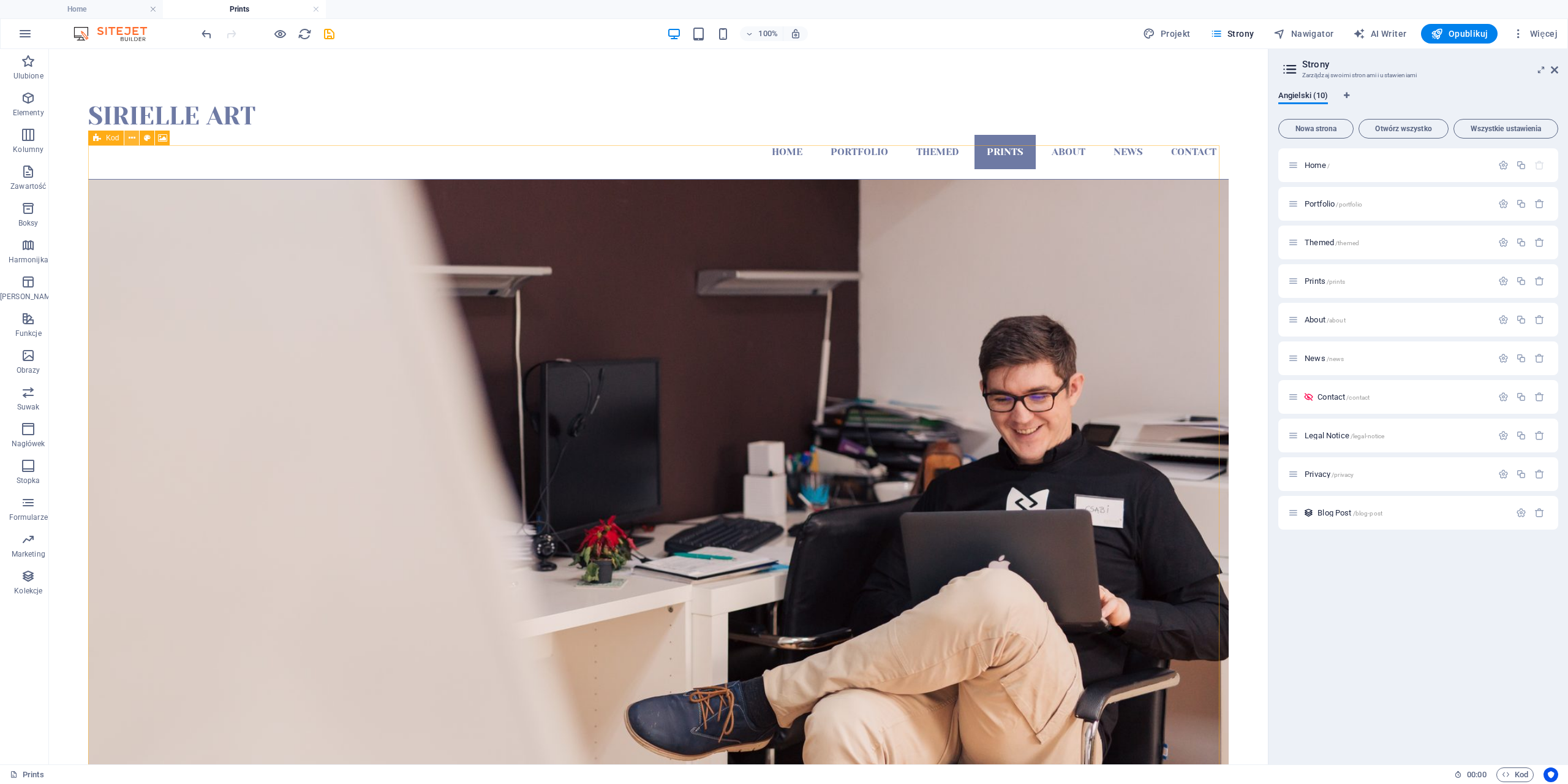
click at [128, 140] on icon at bounding box center [131, 137] width 7 height 13
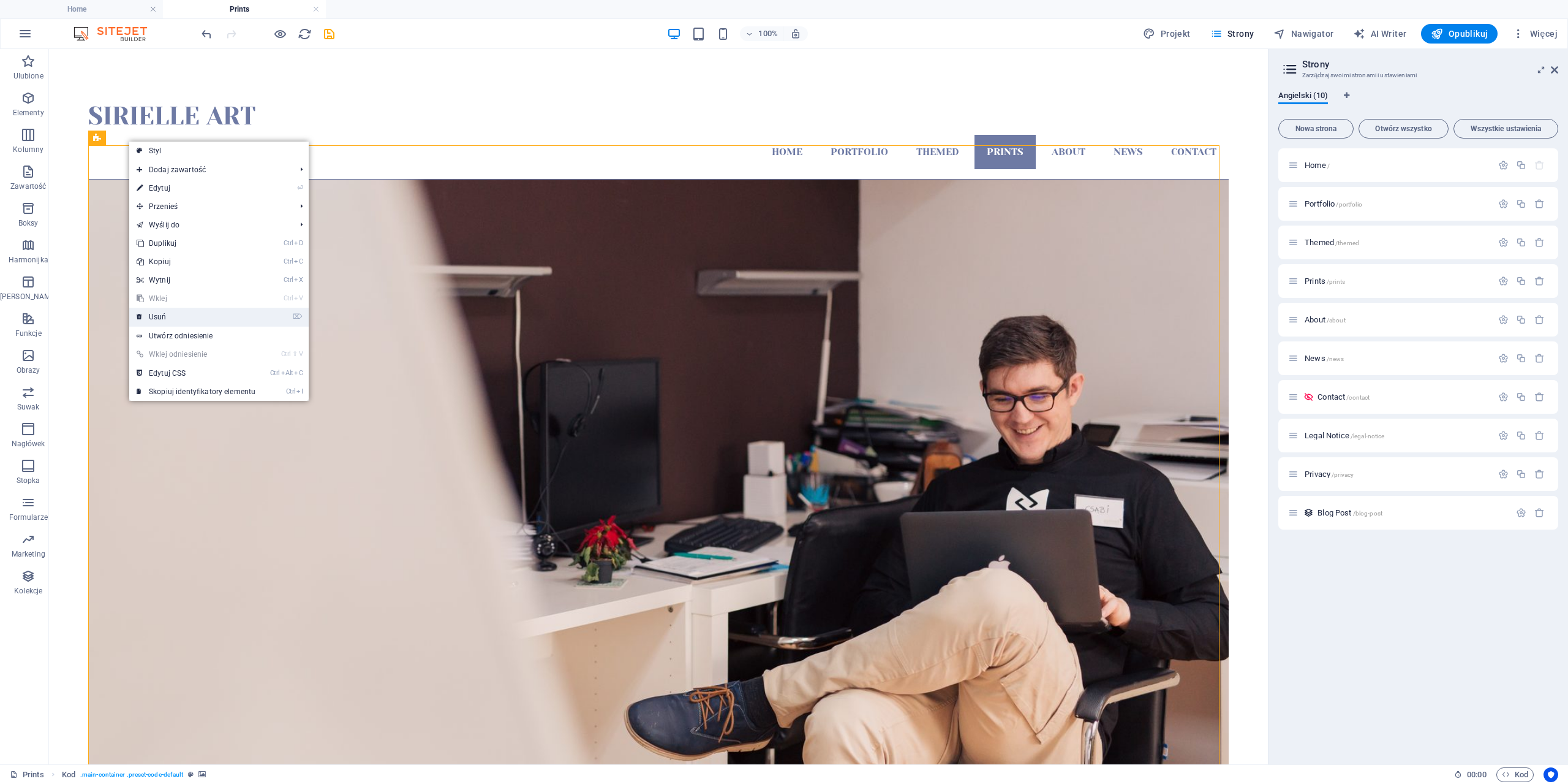
click at [197, 321] on link "⌦ Usuń" at bounding box center [196, 317] width 133 height 19
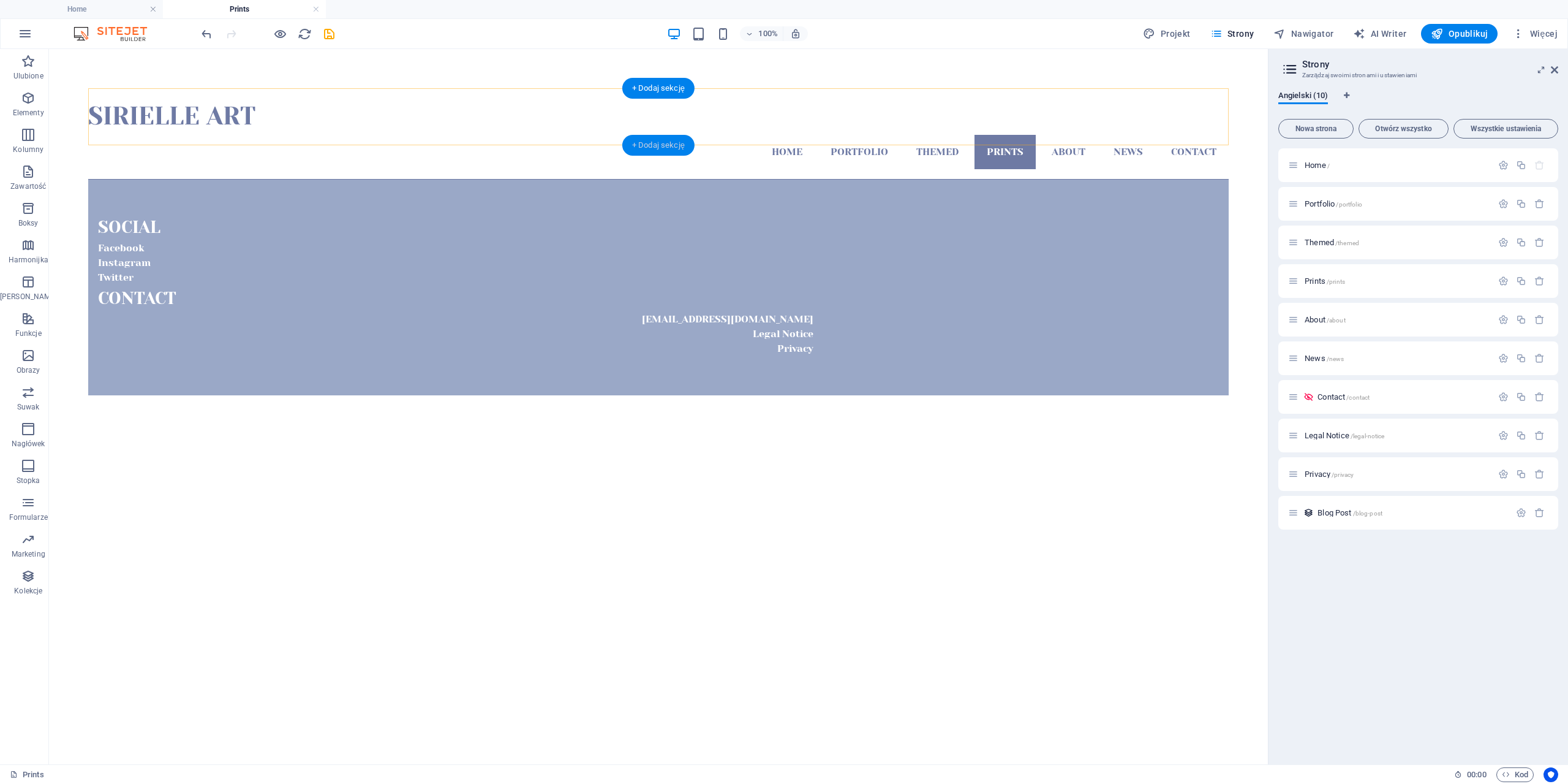
click at [657, 144] on div "+ Dodaj sekcję" at bounding box center [659, 144] width 73 height 21
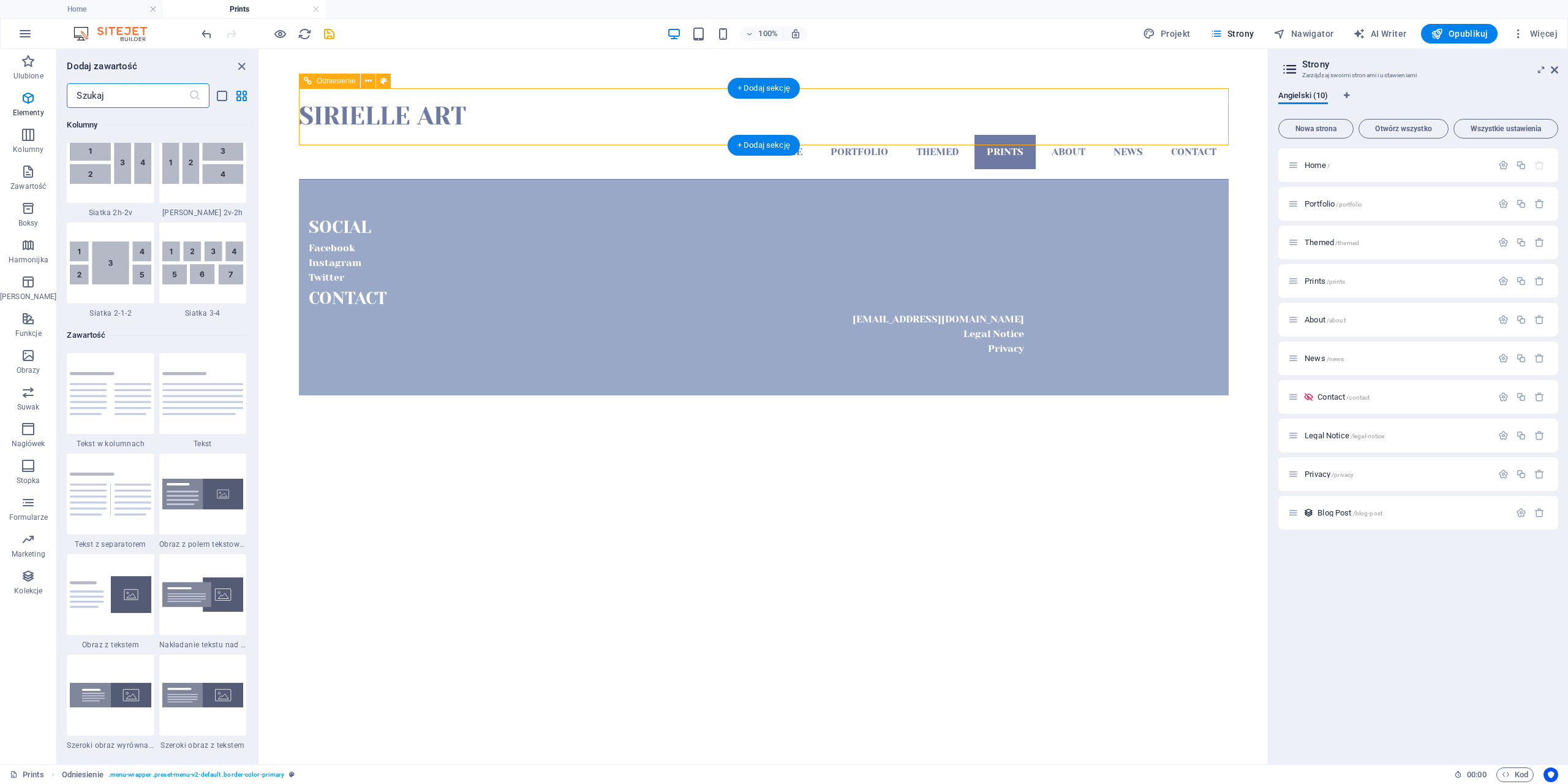
scroll to position [2145, 0]
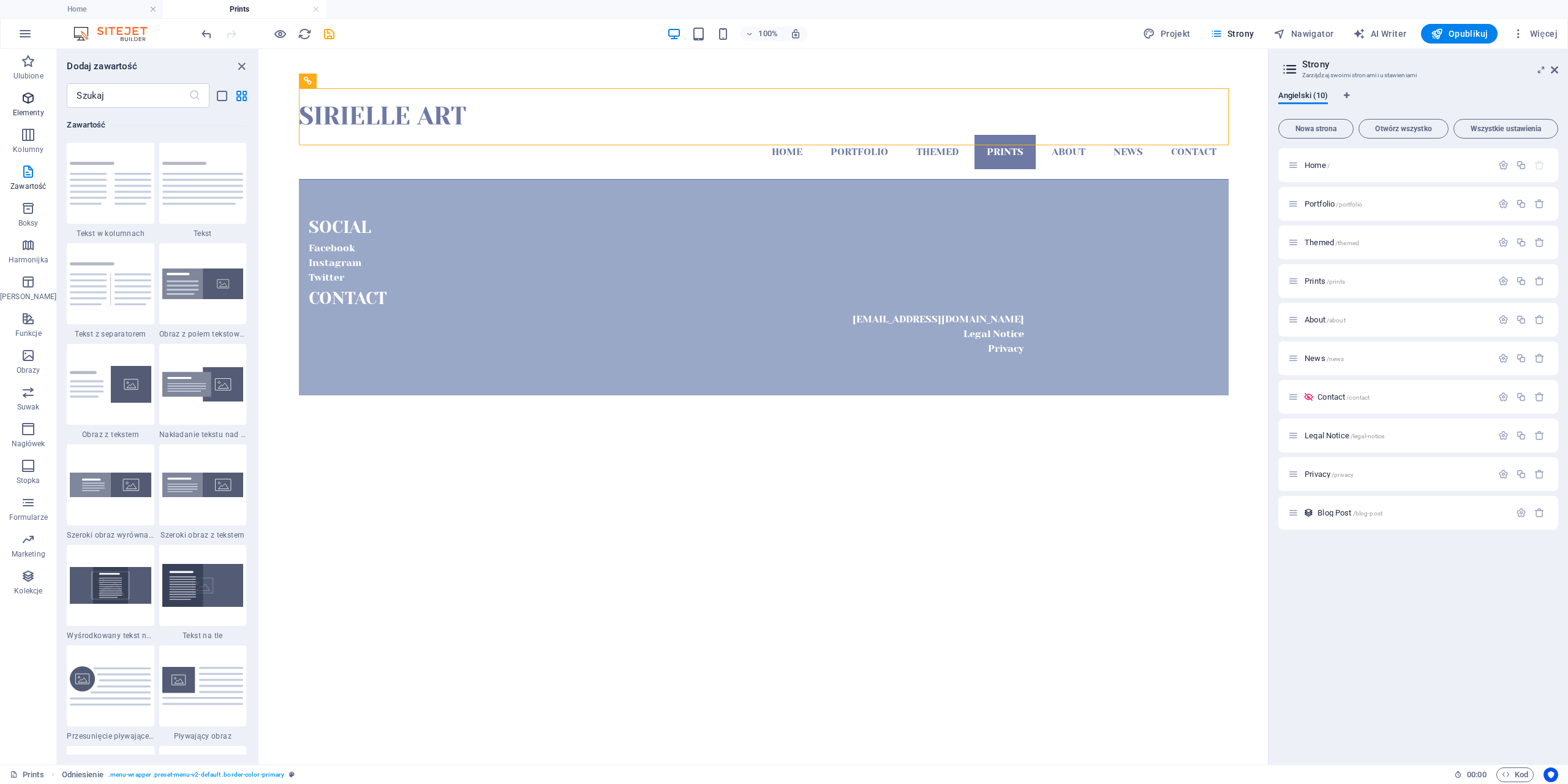
click at [23, 106] on span "Elementy" at bounding box center [27, 105] width 56 height 29
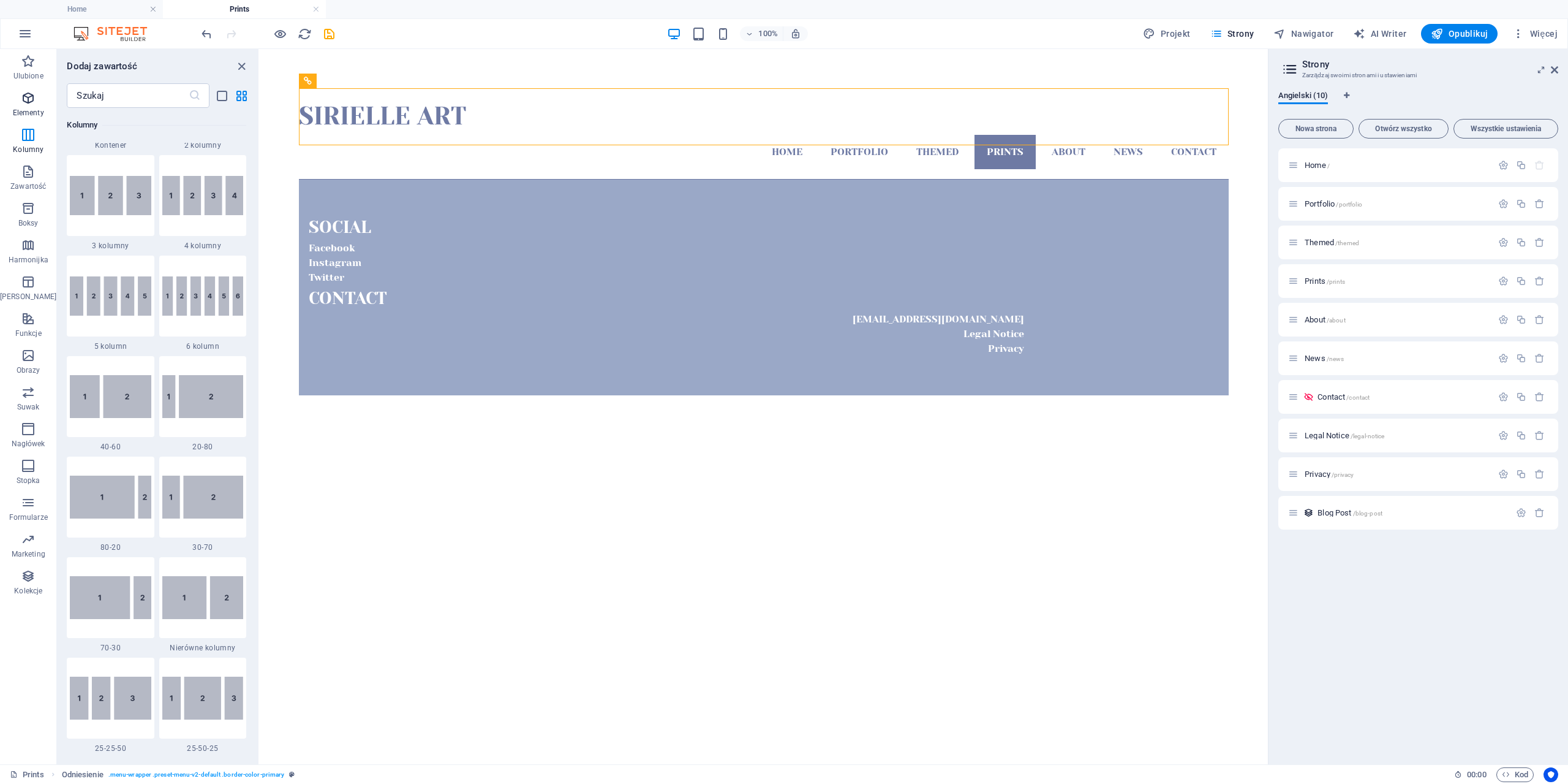
scroll to position [131, 0]
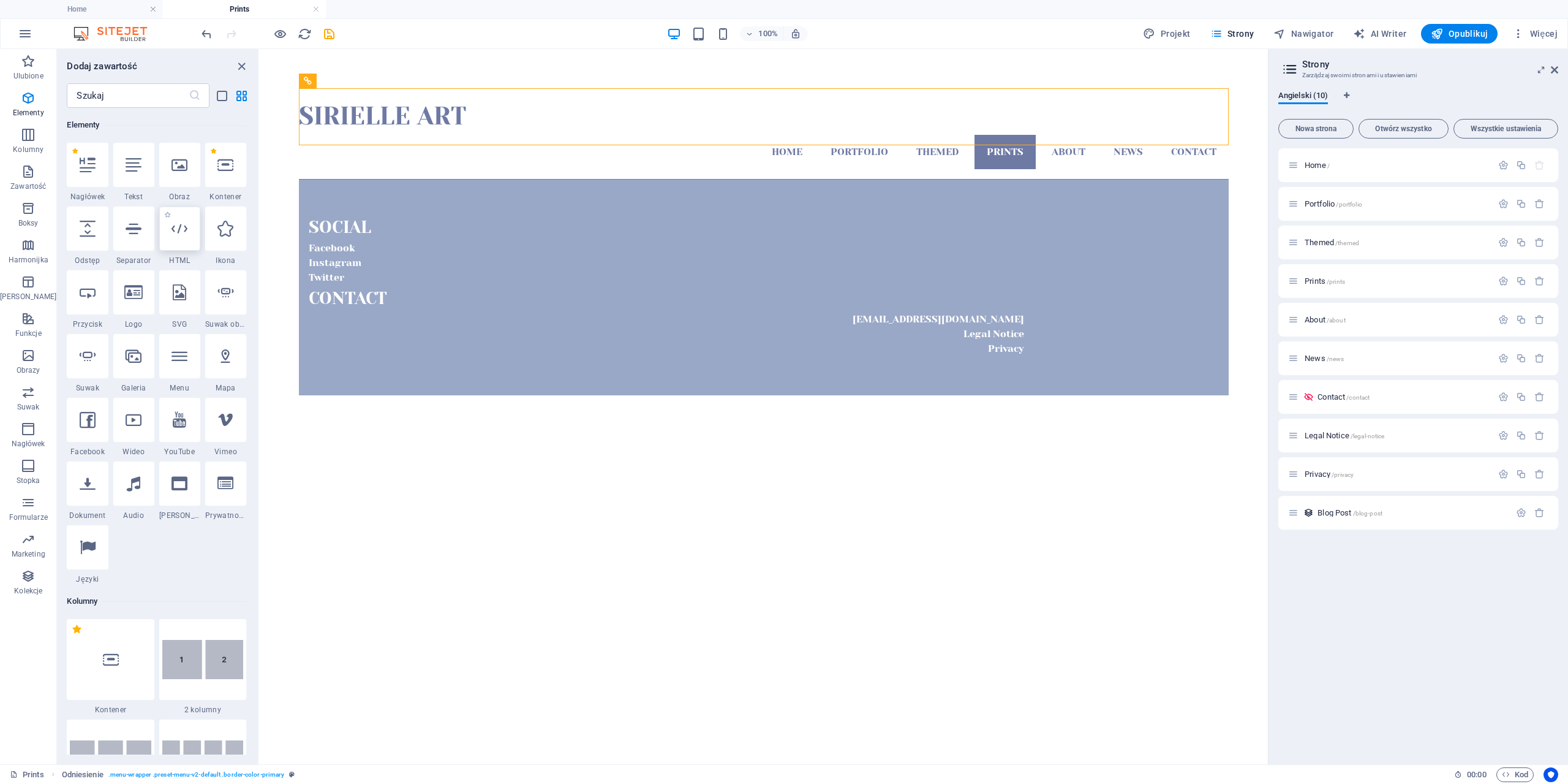
click at [185, 235] on div at bounding box center [179, 229] width 41 height 44
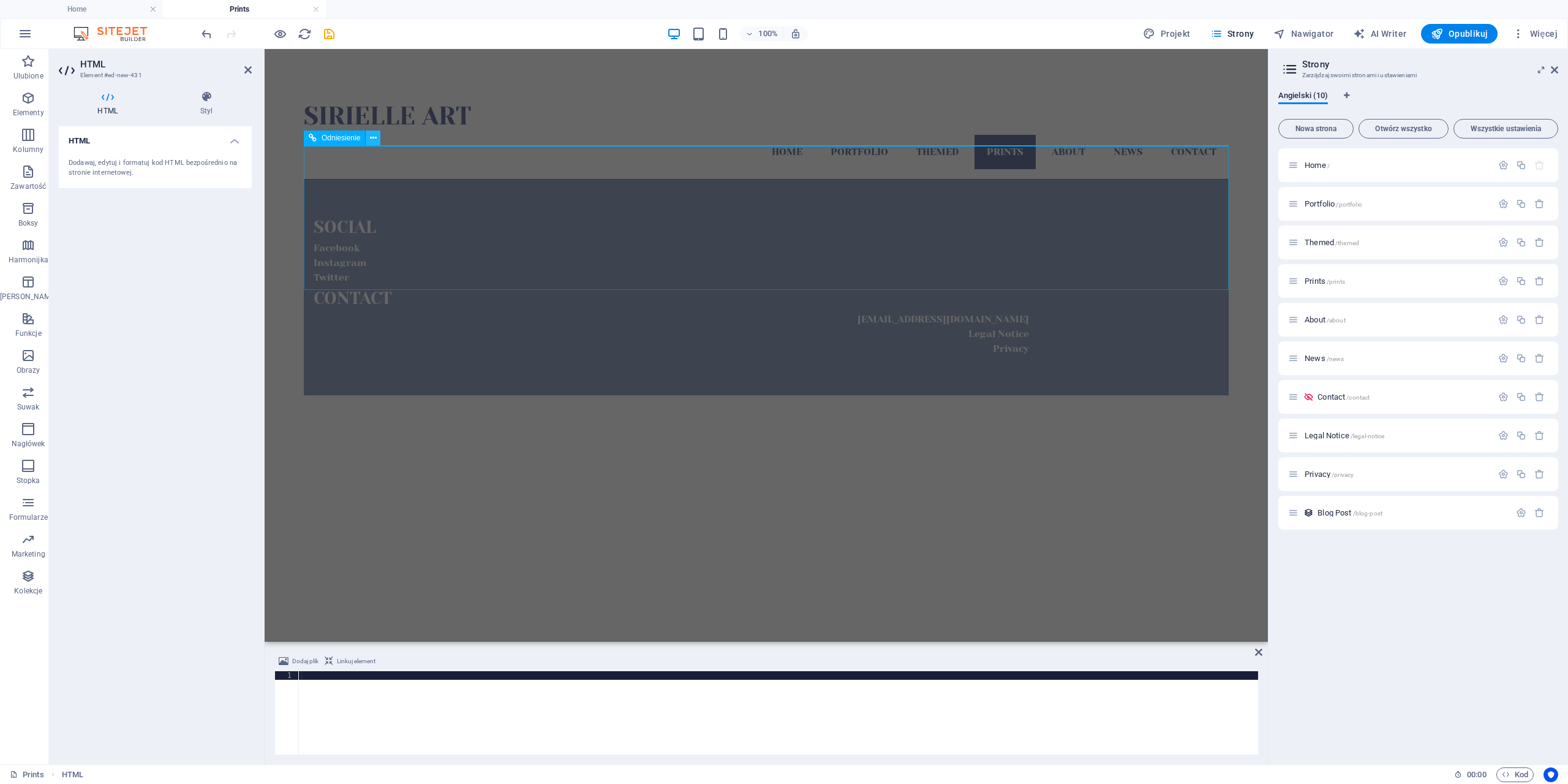
click at [374, 136] on icon at bounding box center [373, 137] width 7 height 13
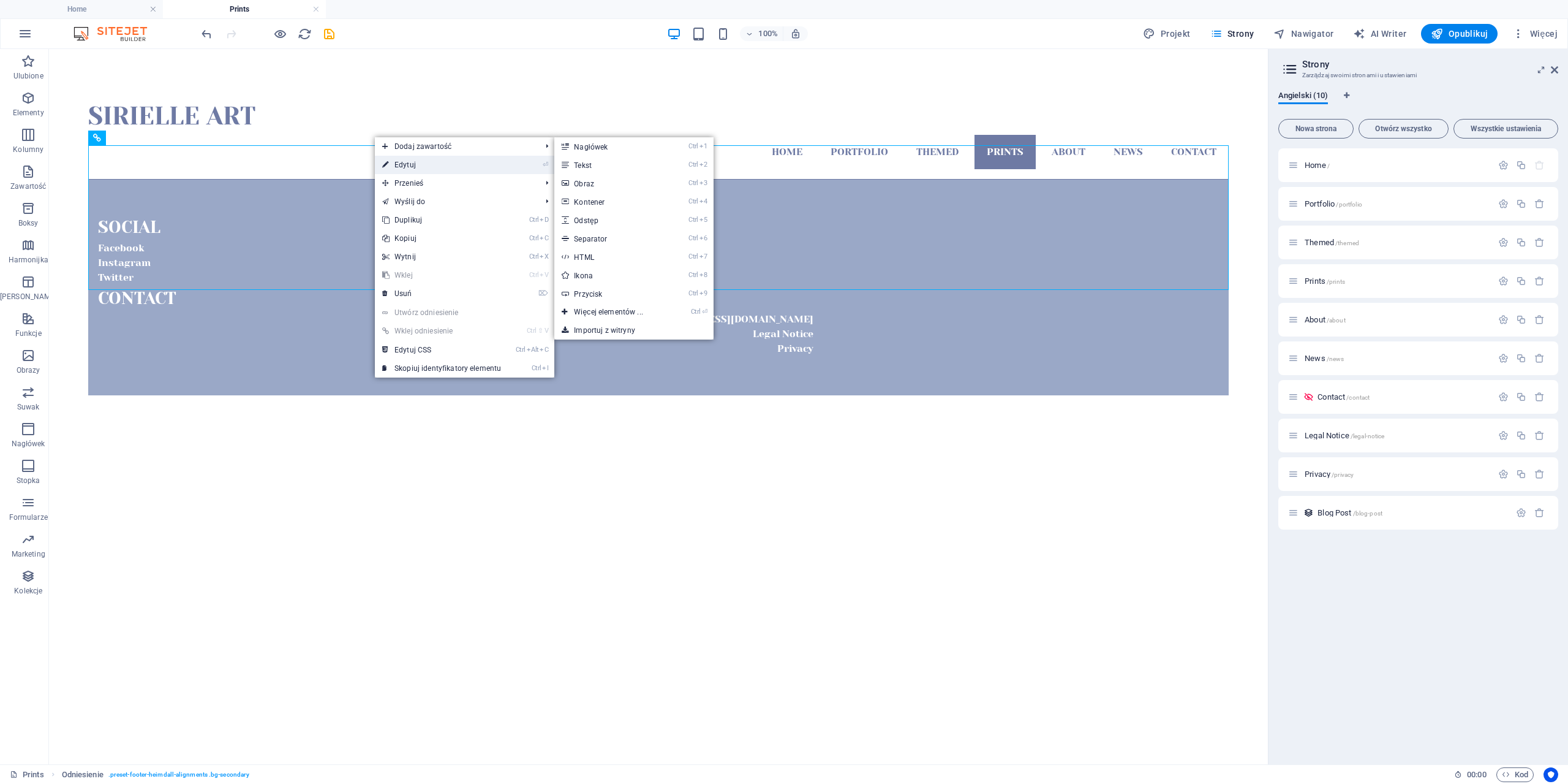
click at [386, 162] on icon at bounding box center [385, 165] width 6 height 19
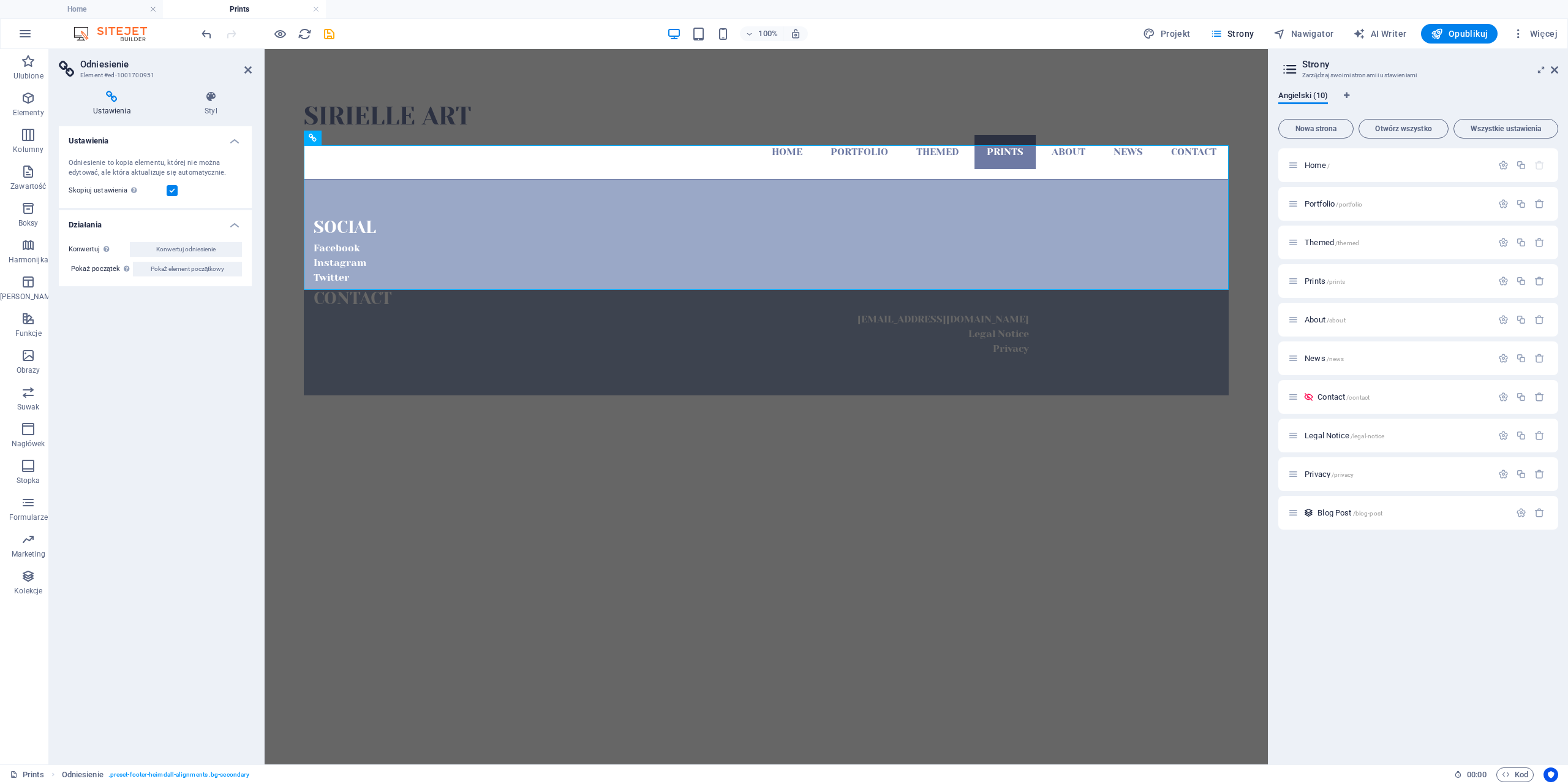
click at [693, 406] on html "Skip to main content Sirielle Art Home Portfolio Themed Prints About News Conta…" at bounding box center [766, 241] width 1003 height 386
click at [246, 70] on icon at bounding box center [247, 70] width 7 height 10
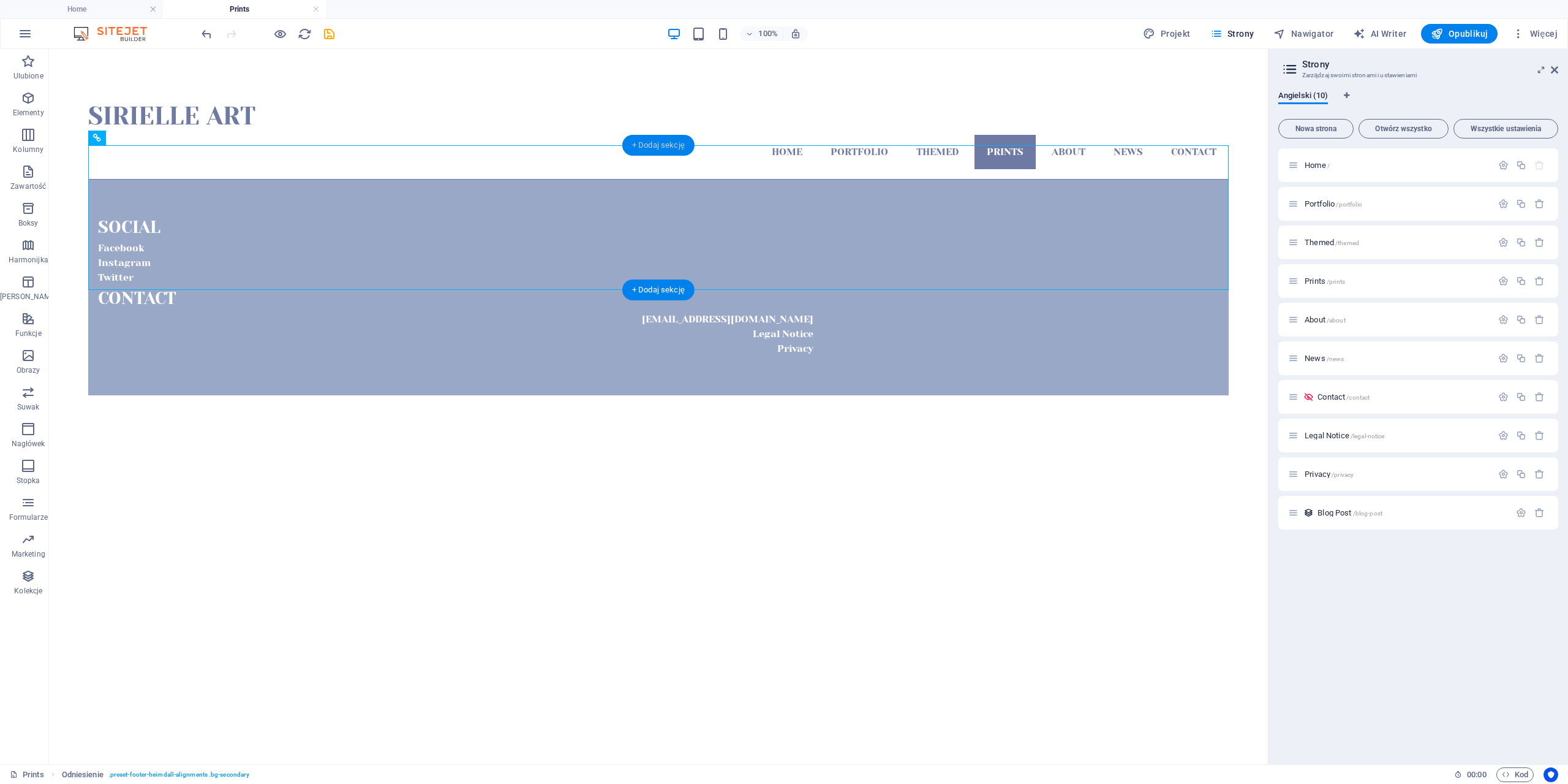
click at [654, 139] on div "+ Dodaj sekcję" at bounding box center [659, 144] width 73 height 21
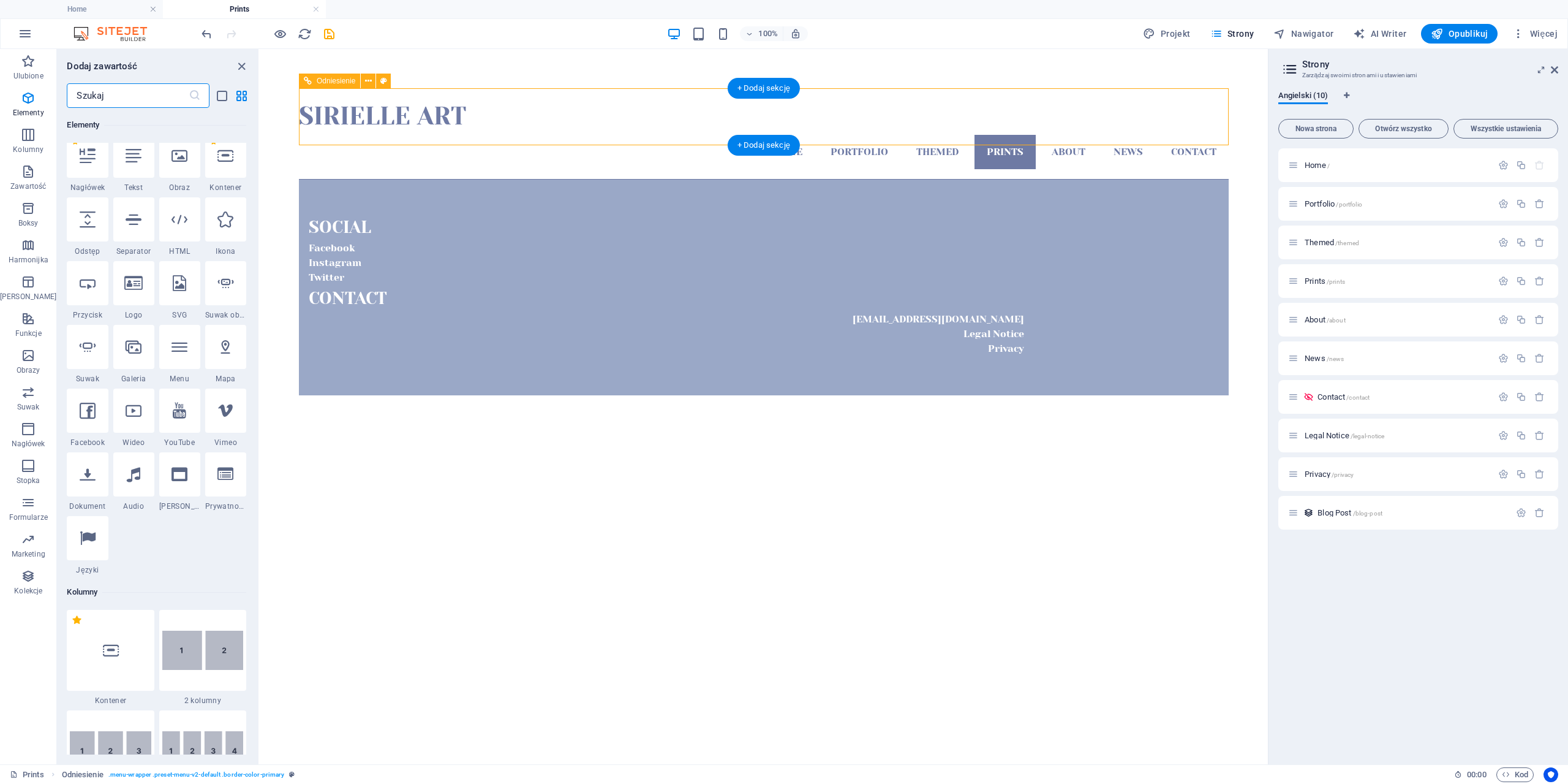
scroll to position [2145, 0]
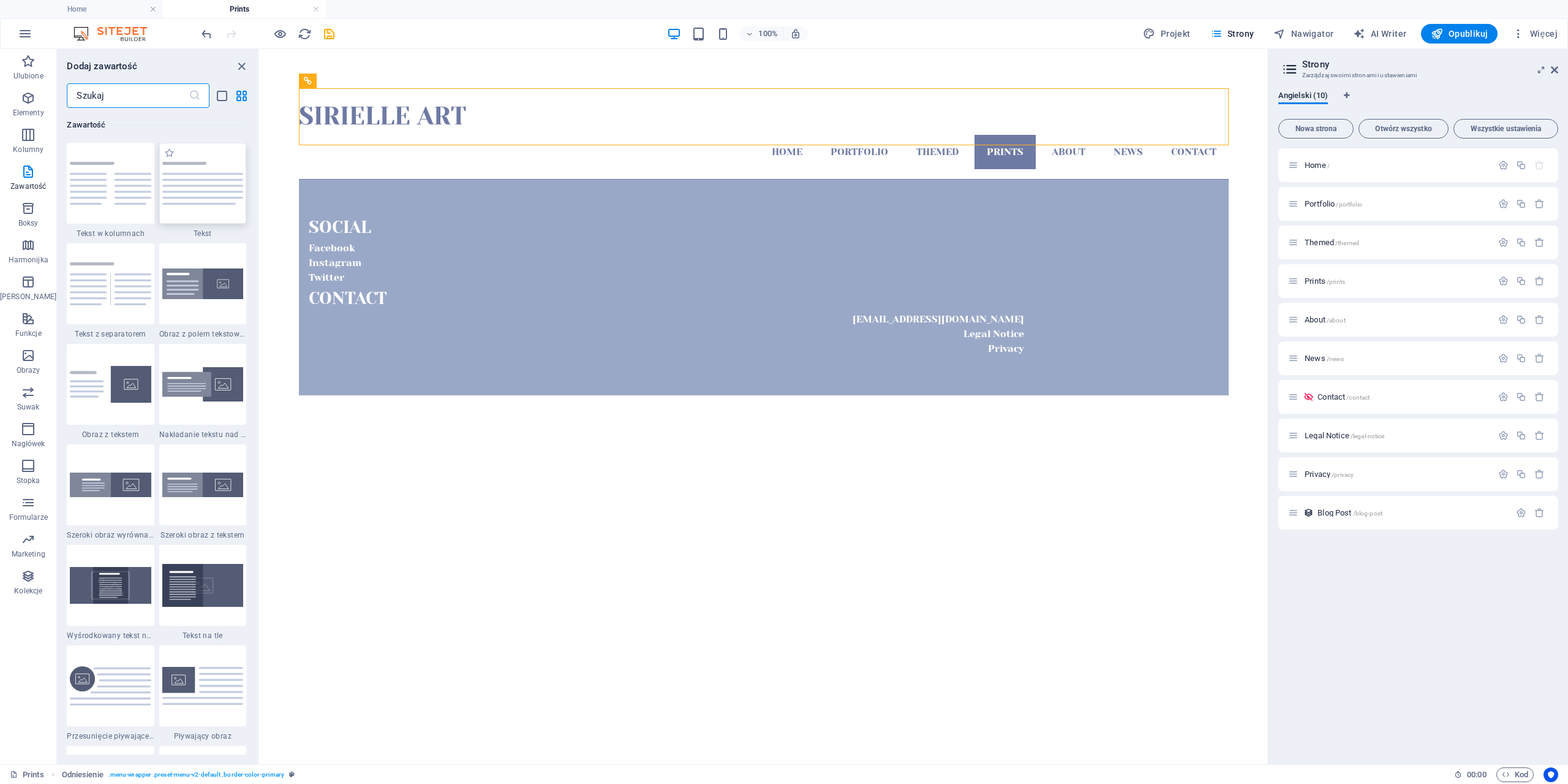
click at [224, 166] on img at bounding box center [203, 183] width 80 height 43
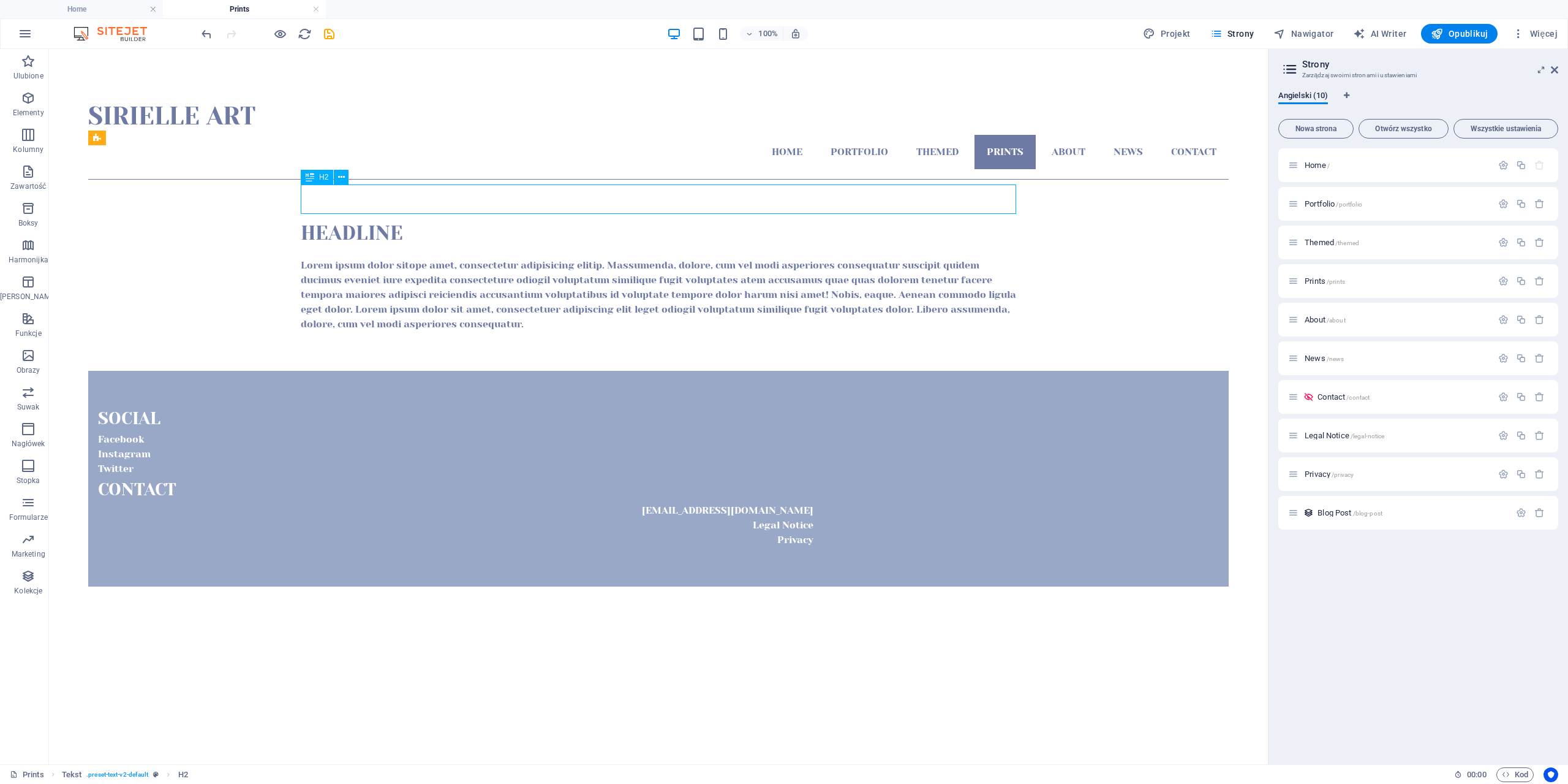
drag, startPoint x: 314, startPoint y: 196, endPoint x: 433, endPoint y: 197, distance: 119.0
click at [433, 219] on div "Headline" at bounding box center [659, 234] width 716 height 29
click at [399, 219] on div "Headline" at bounding box center [659, 234] width 716 height 29
click at [401, 219] on div "Headline" at bounding box center [659, 234] width 716 height 29
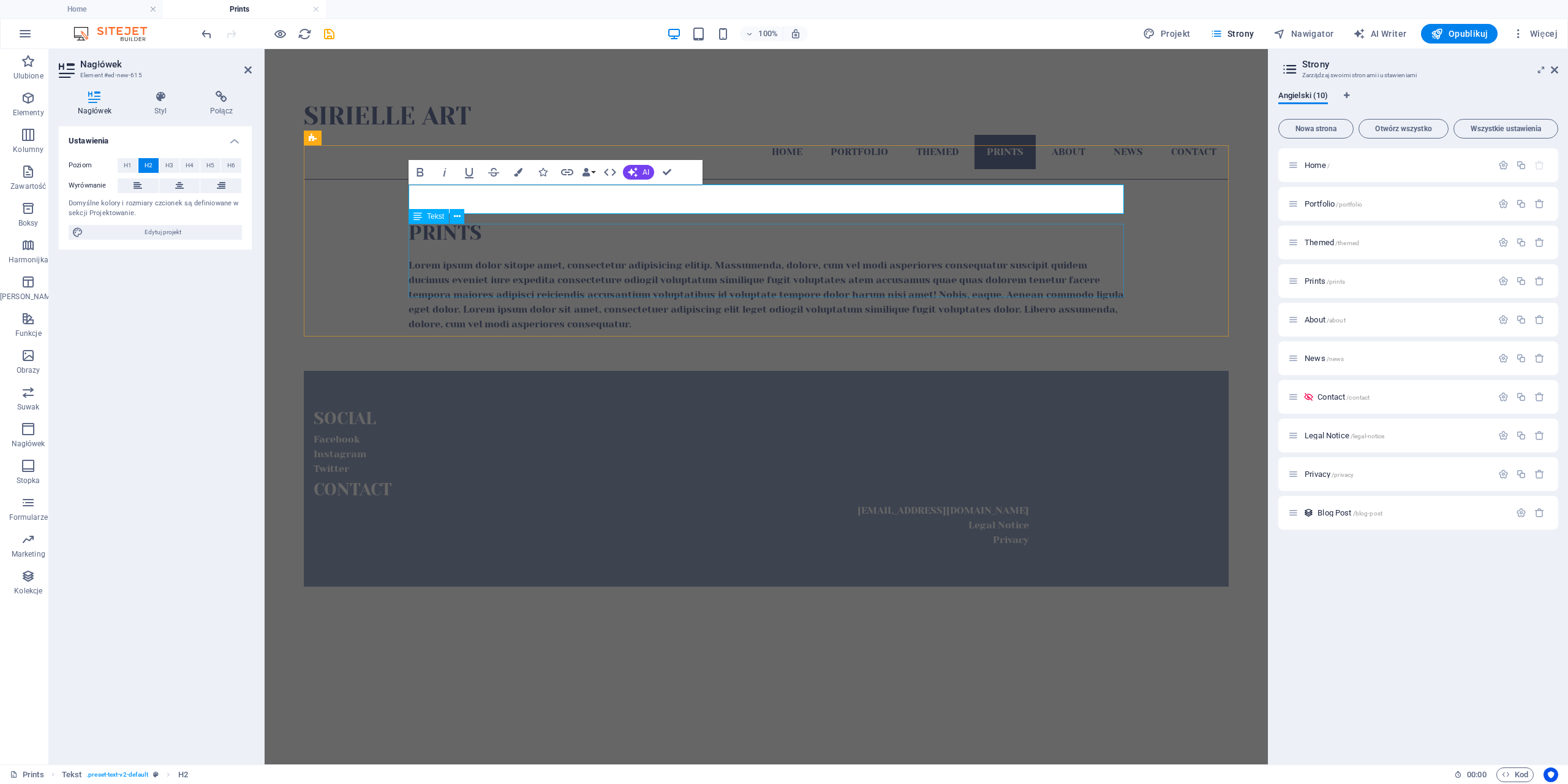
click at [576, 258] on div "Lorem ipsum dolor sitope amet, consectetur adipisicing elitip. Massumenda, dolo…" at bounding box center [767, 294] width 716 height 74
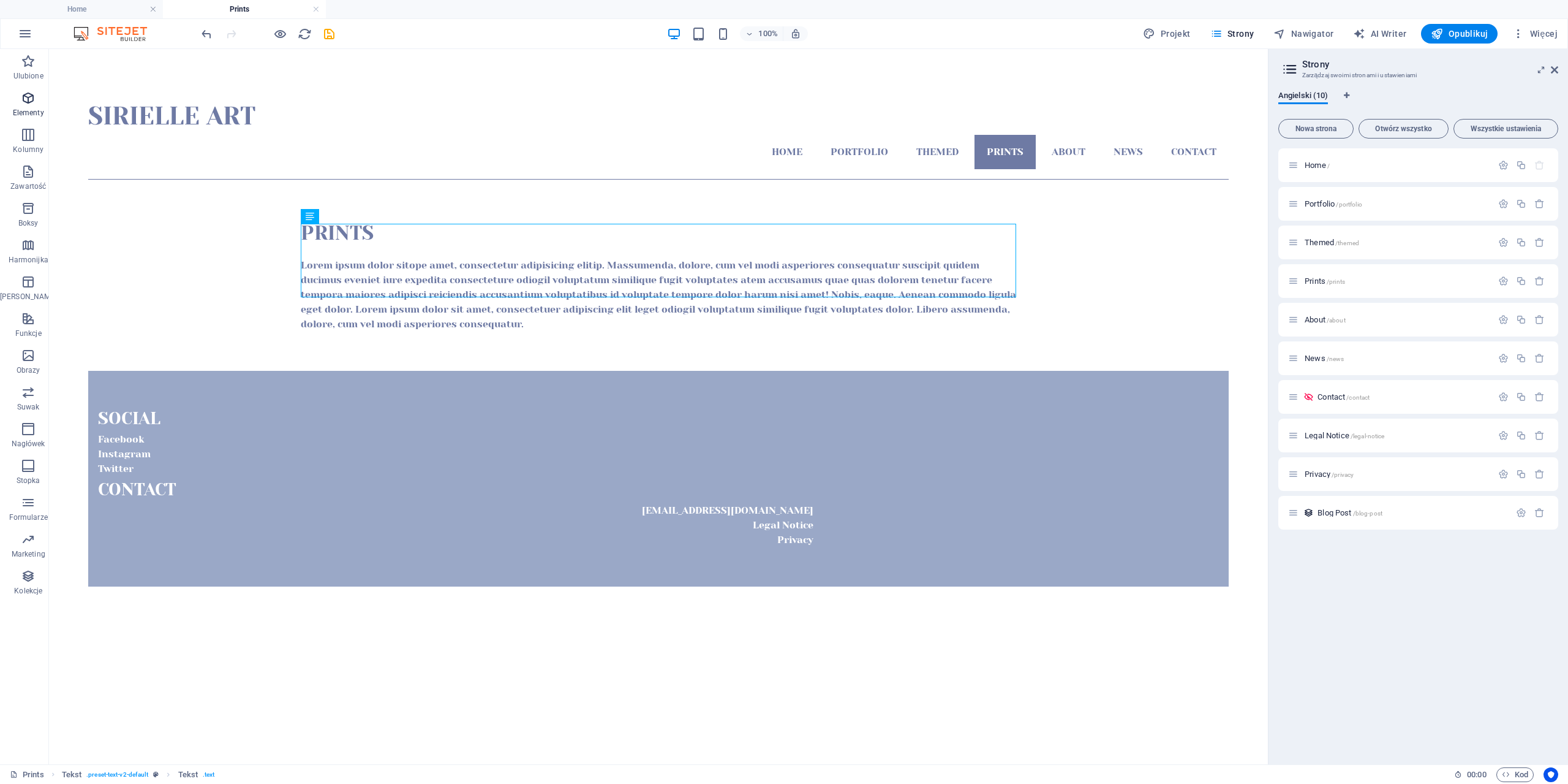
click at [31, 100] on icon "button" at bounding box center [27, 97] width 15 height 15
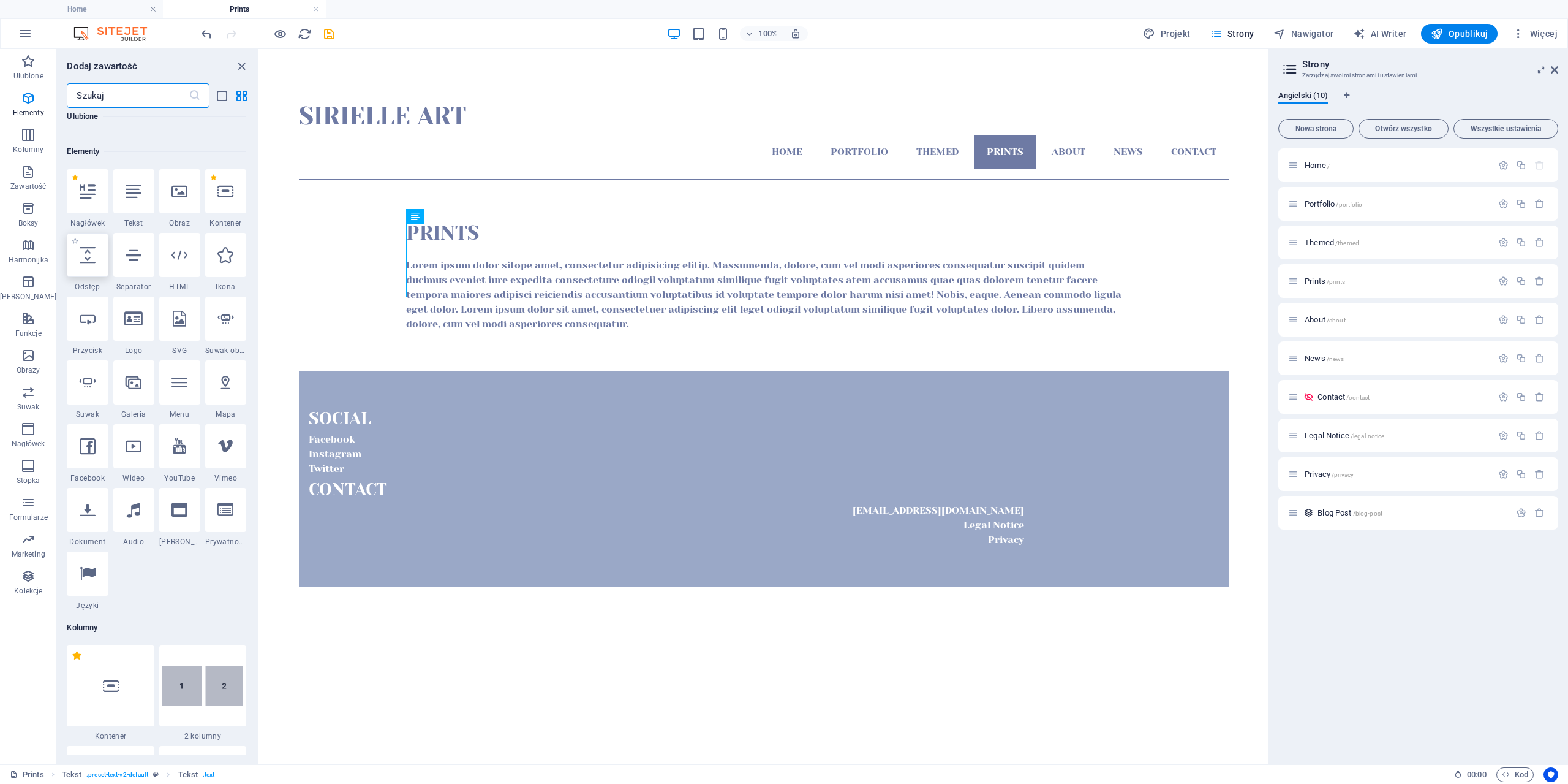
scroll to position [131, 0]
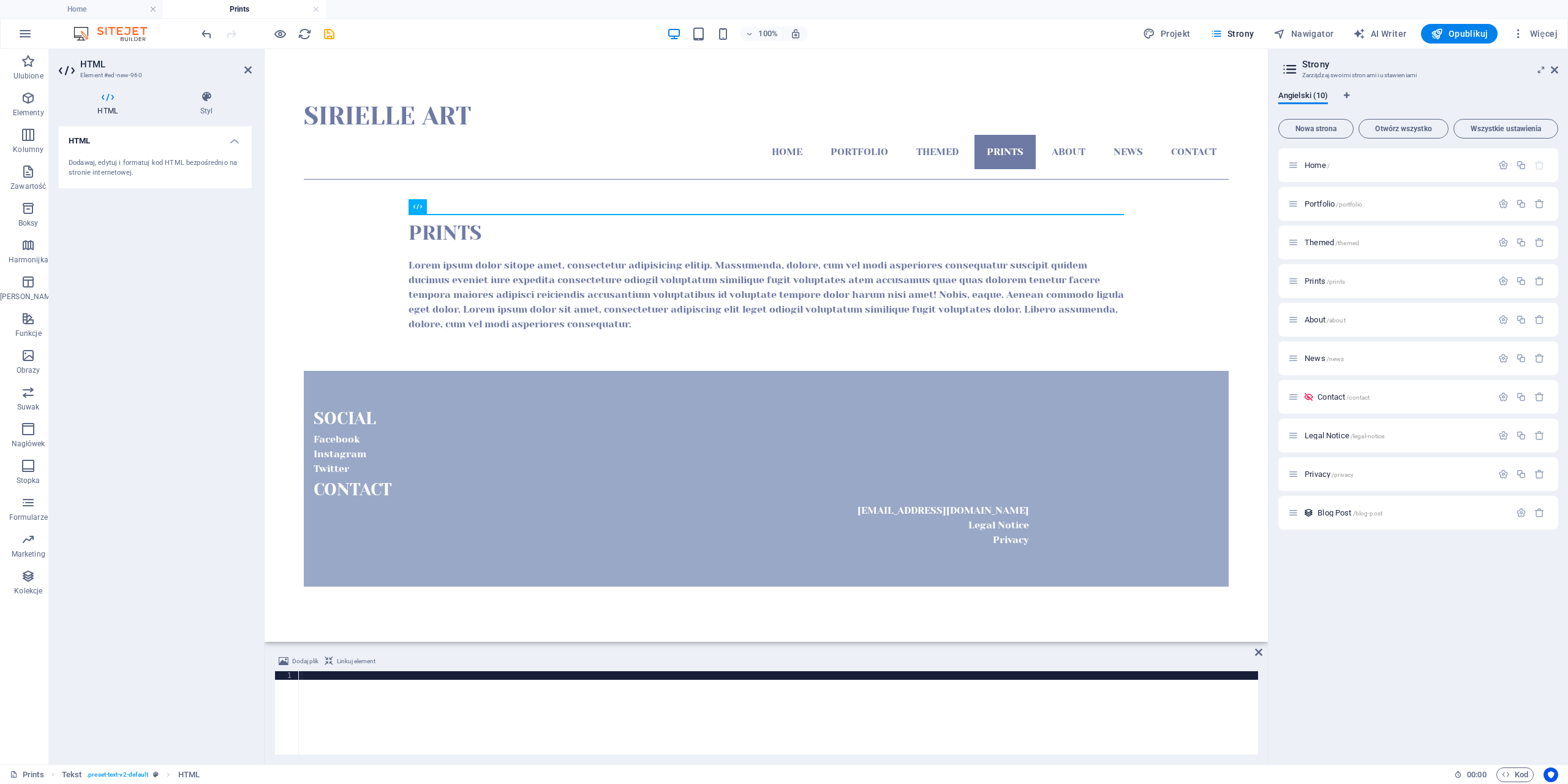
click at [164, 160] on div "Dodawaj, edytuj i formatuj kod HTML bezpośrednio na stronie internetowej." at bounding box center [155, 168] width 174 height 21
click at [142, 158] on div "Dodawaj, edytuj i formatuj kod HTML bezpośrednio na stronie internetowej." at bounding box center [155, 168] width 174 height 21
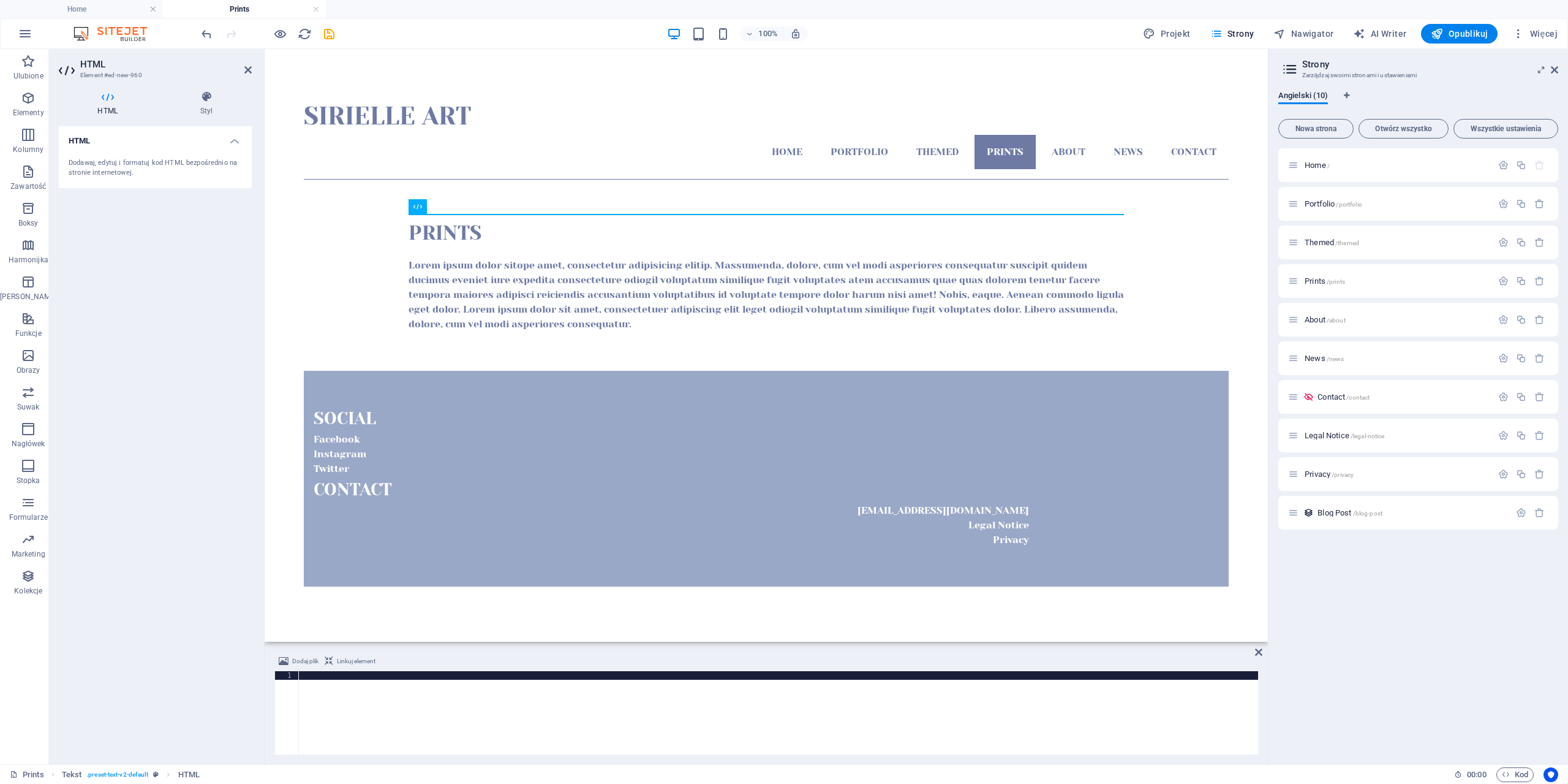
click at [142, 158] on div "Dodawaj, edytuj i formatuj kod HTML bezpośrednio na stronie internetowej." at bounding box center [155, 168] width 174 height 21
click at [100, 105] on h4 "HTML" at bounding box center [110, 103] width 103 height 26
click at [460, 207] on icon at bounding box center [459, 206] width 7 height 13
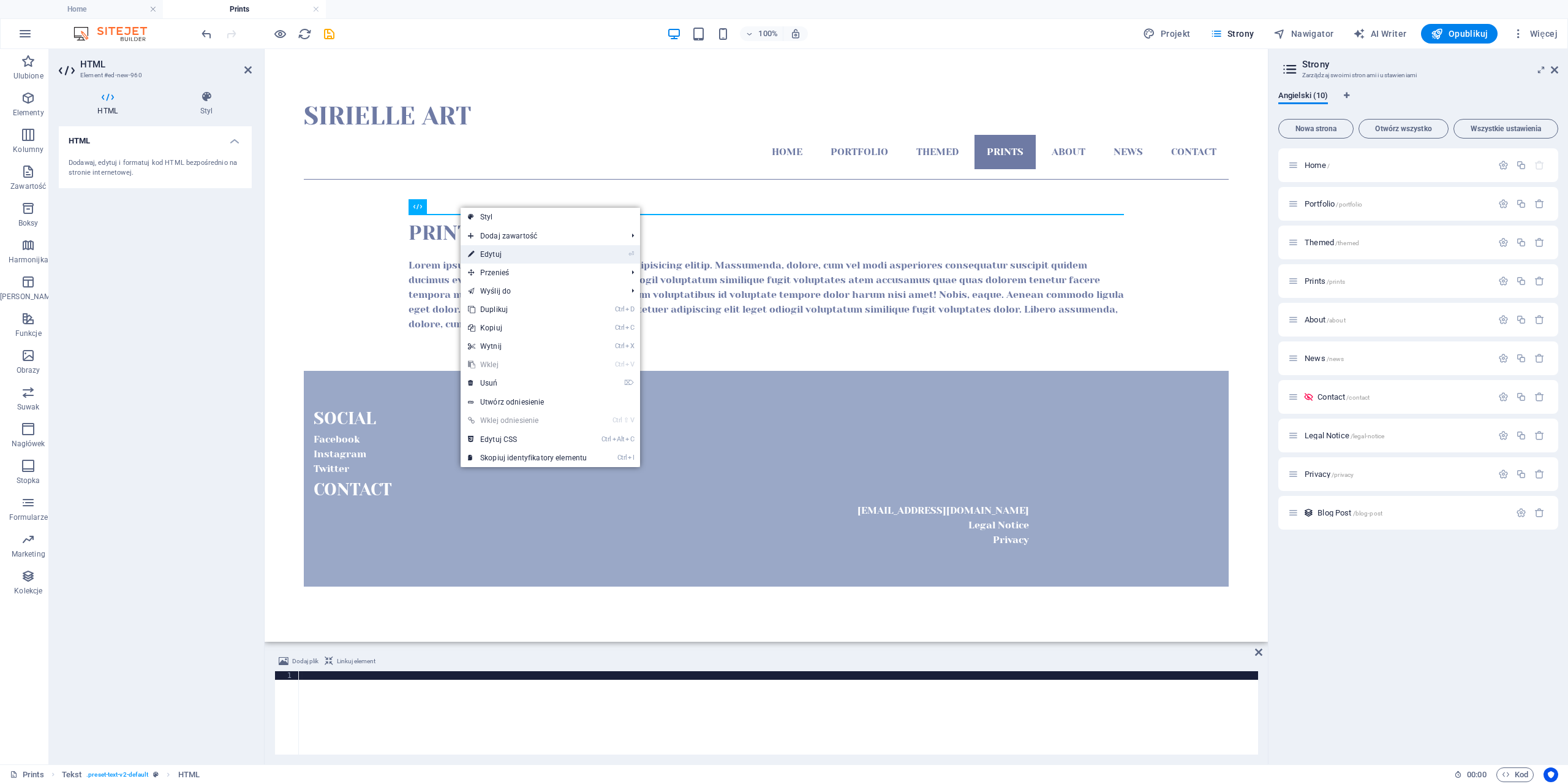
click at [485, 251] on link "⏎ Edytuj" at bounding box center [528, 254] width 133 height 19
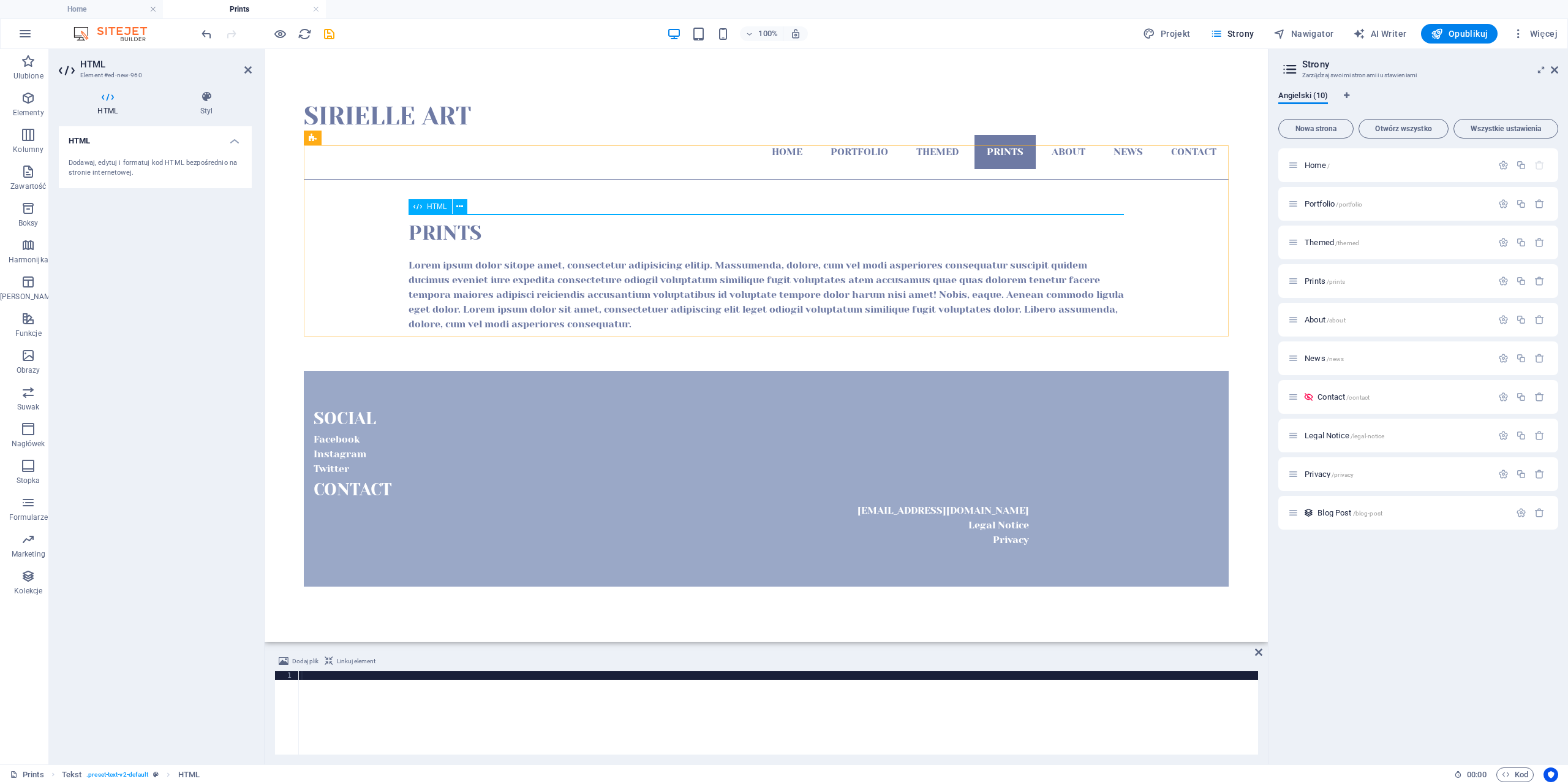
click at [416, 207] on icon at bounding box center [418, 206] width 9 height 15
click at [529, 219] on div "Prints" at bounding box center [767, 234] width 716 height 29
click at [723, 261] on div "Lorem ipsum dolor sitope amet, consectetur adipisicing elitip. Massumenda, dolo…" at bounding box center [767, 294] width 716 height 74
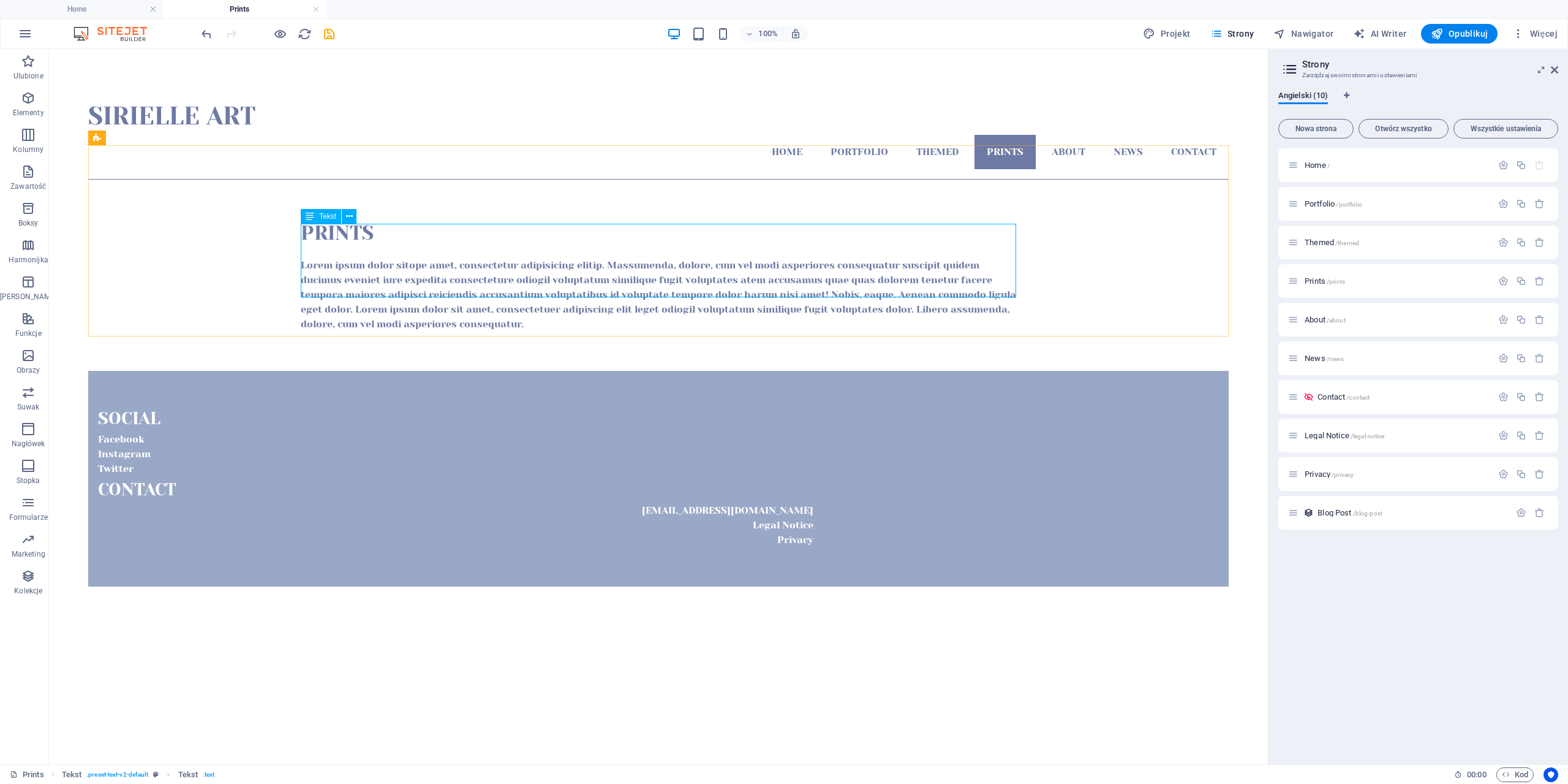
click at [323, 218] on span "Tekst" at bounding box center [327, 216] width 17 height 7
click at [241, 266] on div "Prints Lorem ipsum dolor sitope amet, consectetur adipisicing elitip. [PERSON_N…" at bounding box center [658, 275] width 1140 height 191
click at [394, 258] on div "Lorem ipsum dolor sitope amet, consectetur adipisicing elitip. Massumenda, dolo…" at bounding box center [659, 294] width 716 height 74
click at [309, 258] on div "Lorem ipsum dolor sitope amet, consectetur adipisicing elitip. Massumenda, dolo…" at bounding box center [659, 294] width 716 height 74
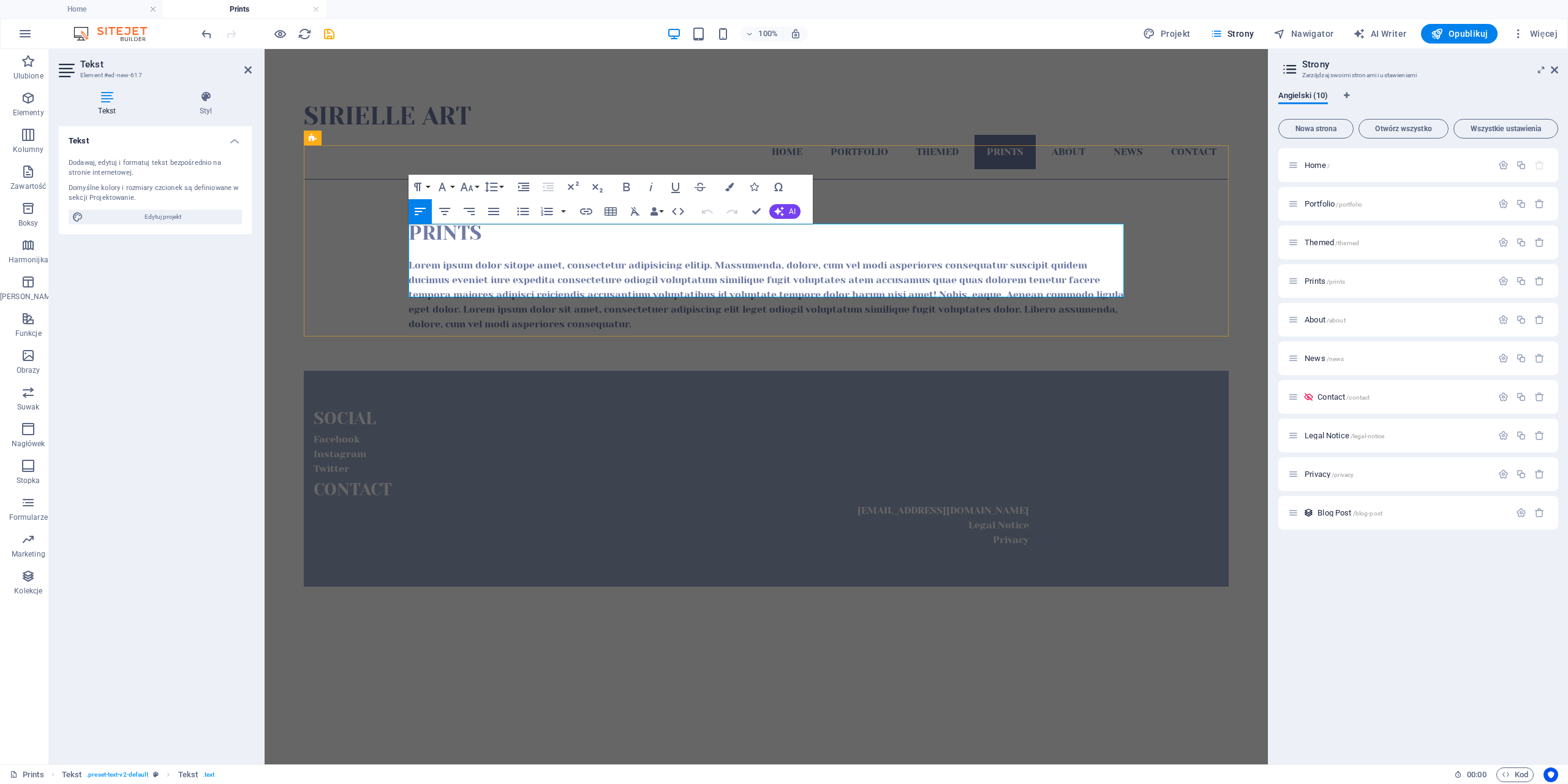
click at [444, 258] on p "Lorem ipsum dolor sitope amet, consectetur adipisicing elitip. Massumenda, dolo…" at bounding box center [767, 294] width 716 height 74
click at [411, 258] on p "Lorem ipsum dolor sitope amet, consectetur adipisicing elitip. Massumenda, dolo…" at bounding box center [767, 294] width 716 height 74
click at [447, 258] on p "Lorem ipsum dolor sitope amet, consectetur adipisicing elitip. Massumenda, dolo…" at bounding box center [767, 294] width 716 height 74
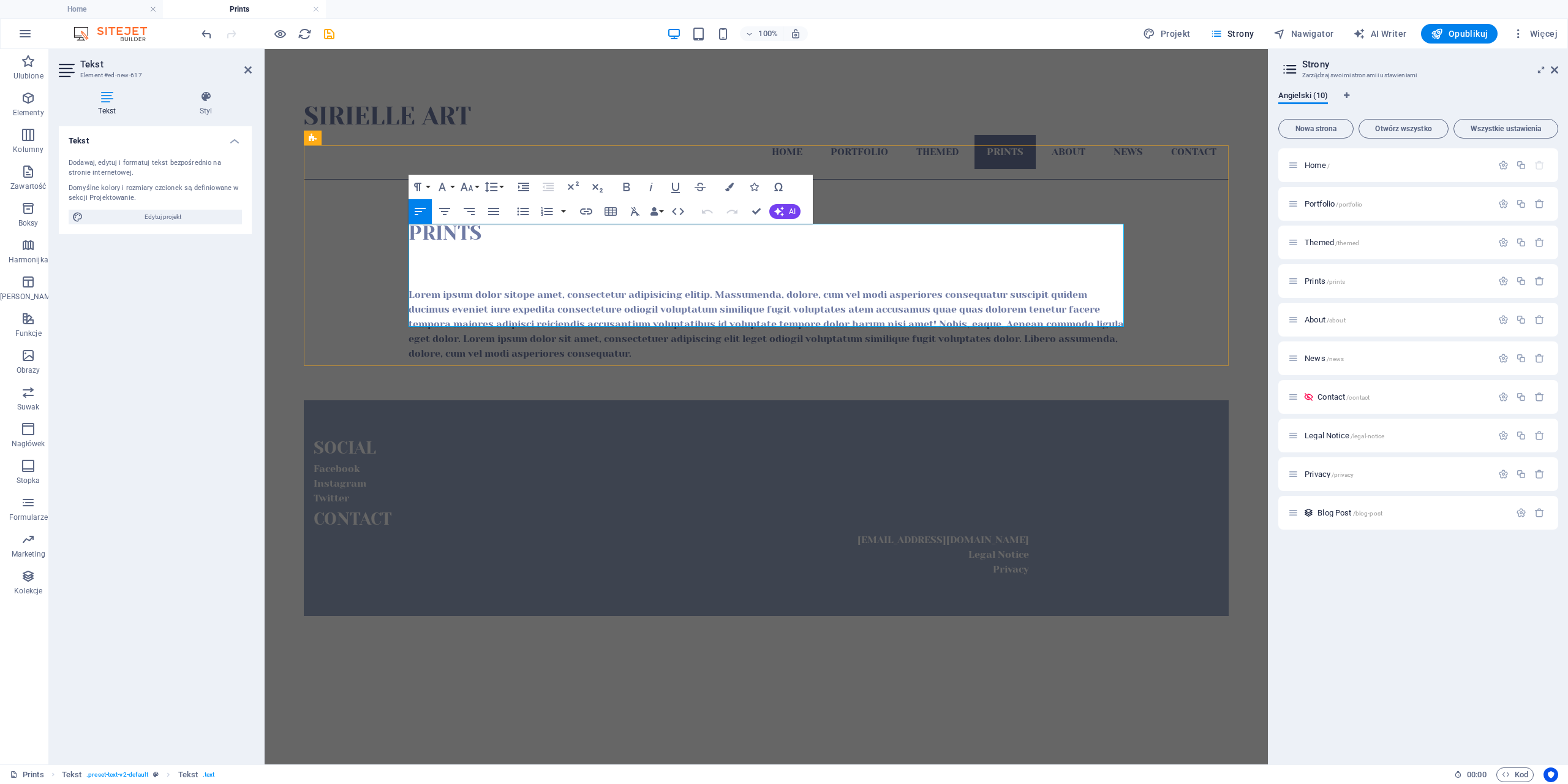
click at [447, 258] on p at bounding box center [767, 265] width 716 height 15
click at [445, 273] on p at bounding box center [767, 280] width 716 height 15
click at [680, 214] on icon "button" at bounding box center [678, 211] width 15 height 15
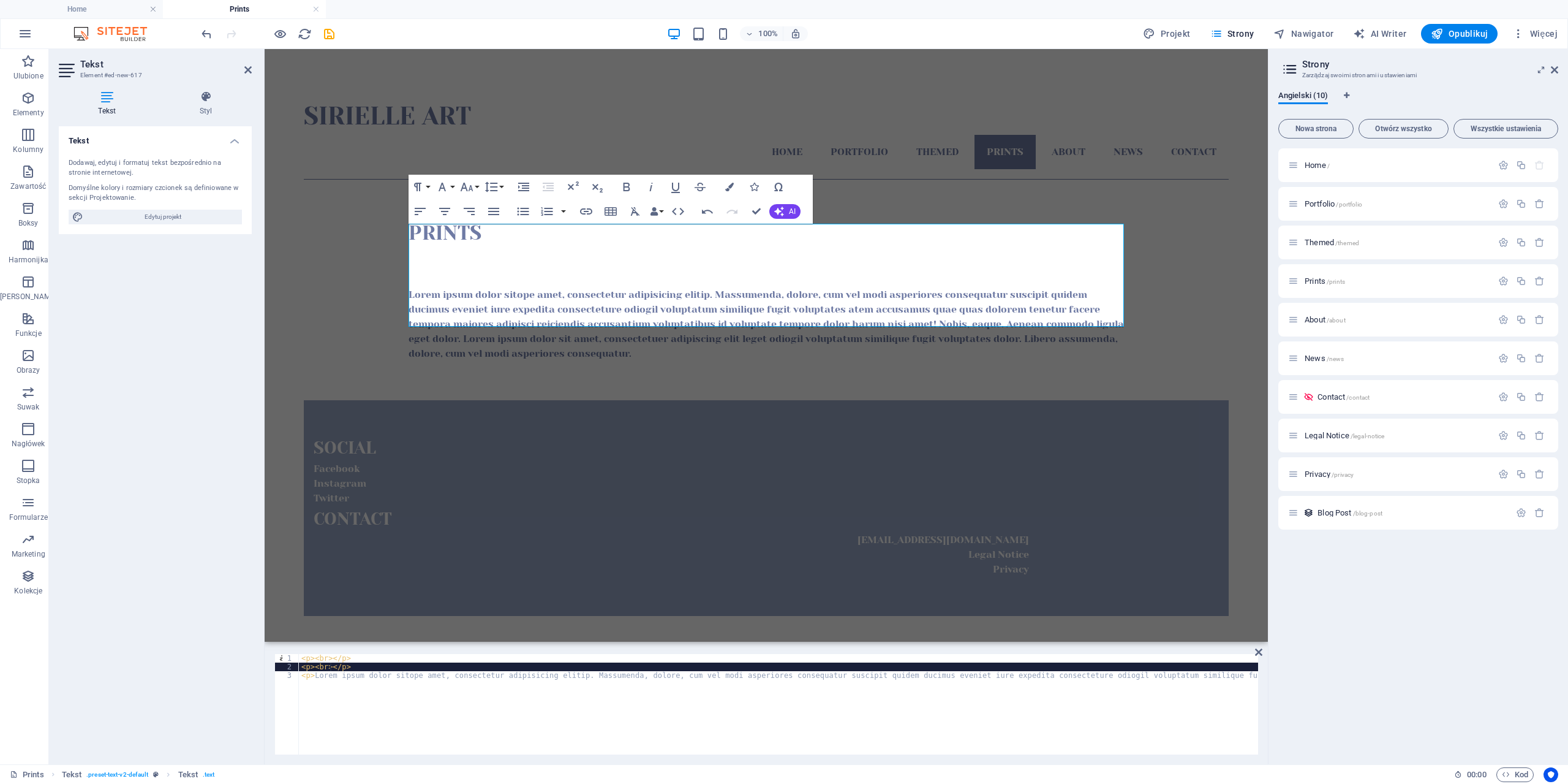
click at [330, 667] on div "< p > < br > </ p > < p > < br > </ p > < p > Lorem ipsum dolor sitope amet, co…" at bounding box center [1560, 711] width 2523 height 115
drag, startPoint x: 314, startPoint y: 667, endPoint x: 330, endPoint y: 667, distance: 16.0
click at [330, 667] on div "< p > < br > </ p > < p > < br > </ p > < p > Lorem ipsum dolor sitope amet, co…" at bounding box center [1560, 711] width 2523 height 115
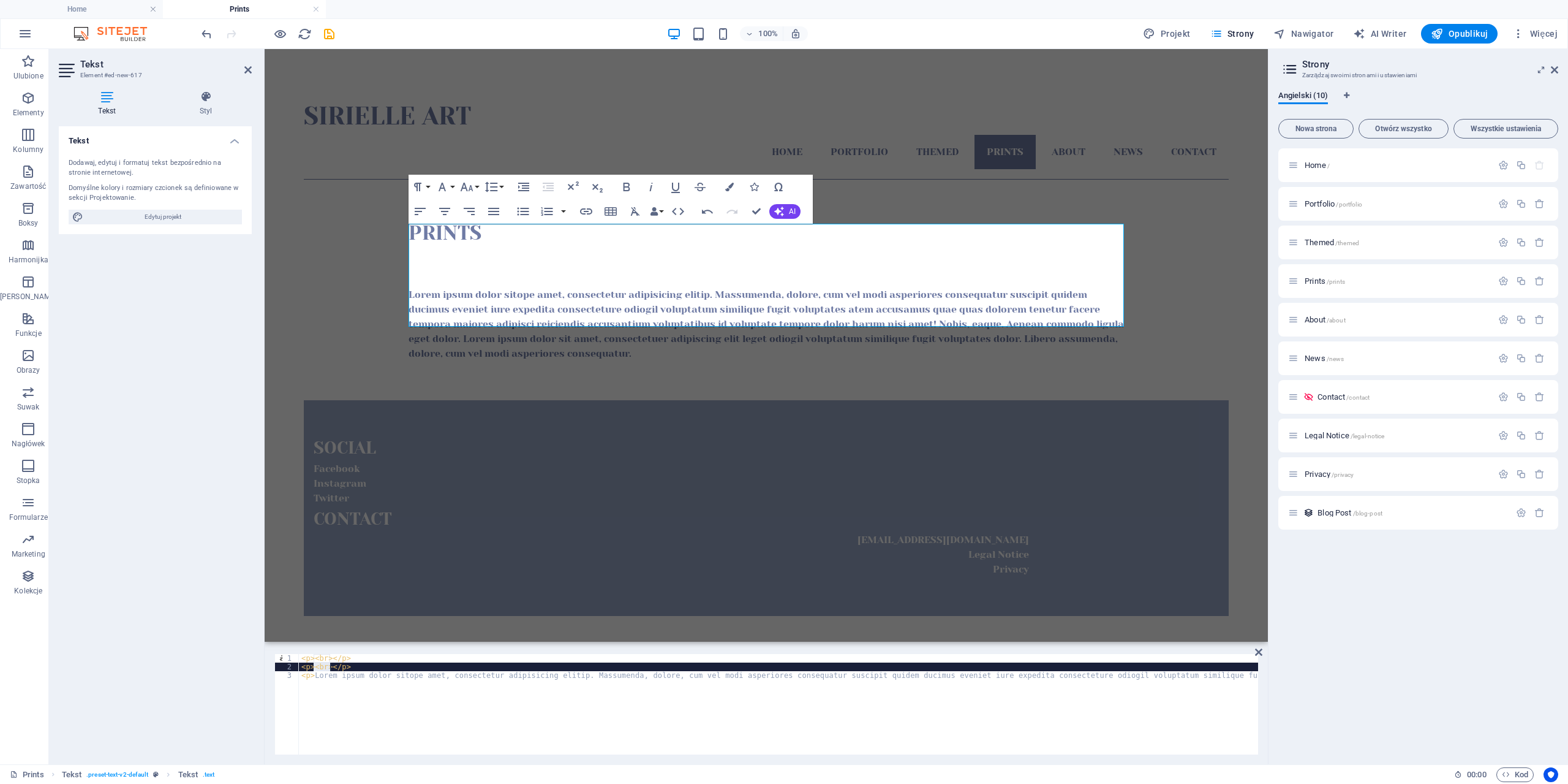
paste textarea "const res = await fetch("[URL][DOMAIN_NAME]<YOUR_STOREFRONT_TOKEN>");"
type textarea "<p>const res = await fetch("[URL][DOMAIN_NAME]<YOUR_STOREFRONT_TOKEN>");</p>"
click at [1343, 716] on div "Home / Portfolio /portfolio Themed /themed Prints /prints About /about News /ne…" at bounding box center [1418, 451] width 279 height 606
click at [1461, 36] on span "Opublikuj" at bounding box center [1459, 33] width 57 height 12
